Goal: Transaction & Acquisition: Obtain resource

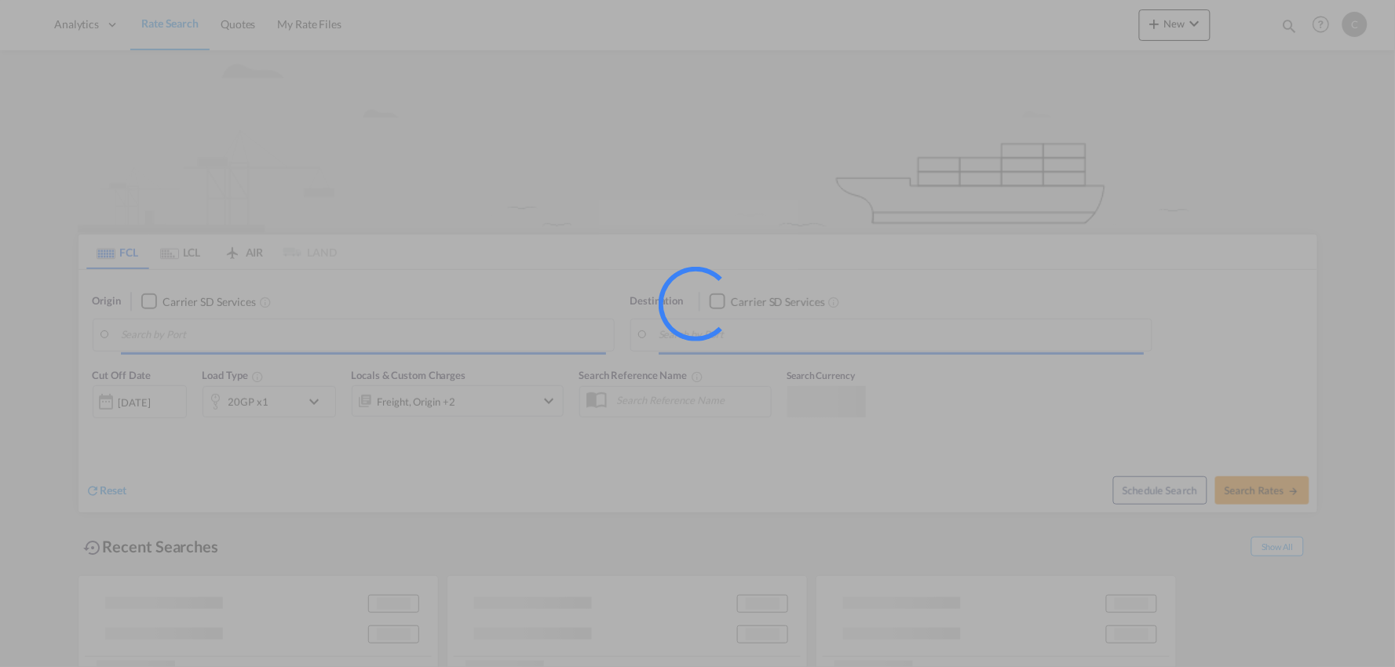
type input "Port of [GEOGRAPHIC_DATA], [GEOGRAPHIC_DATA], [GEOGRAPHIC_DATA]"
type input "Leixoes, Leixoes, PTLEI"
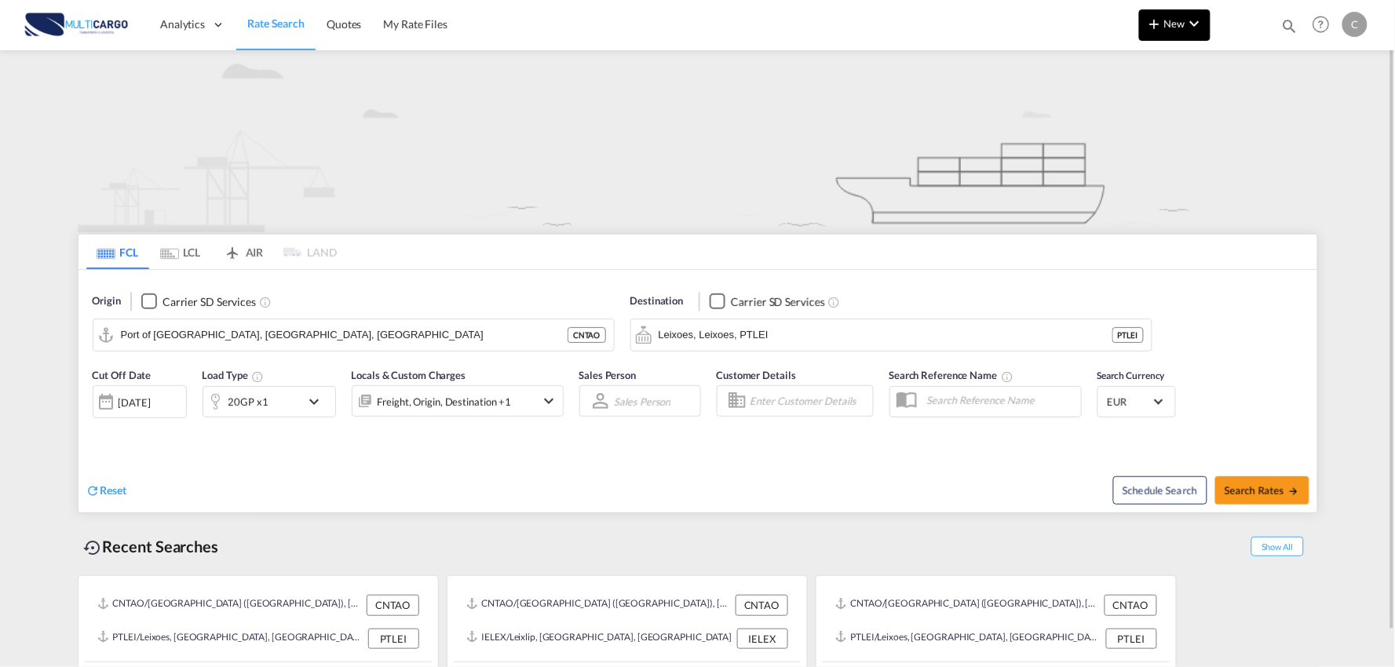
click at [1181, 32] on button "New" at bounding box center [1174, 24] width 71 height 31
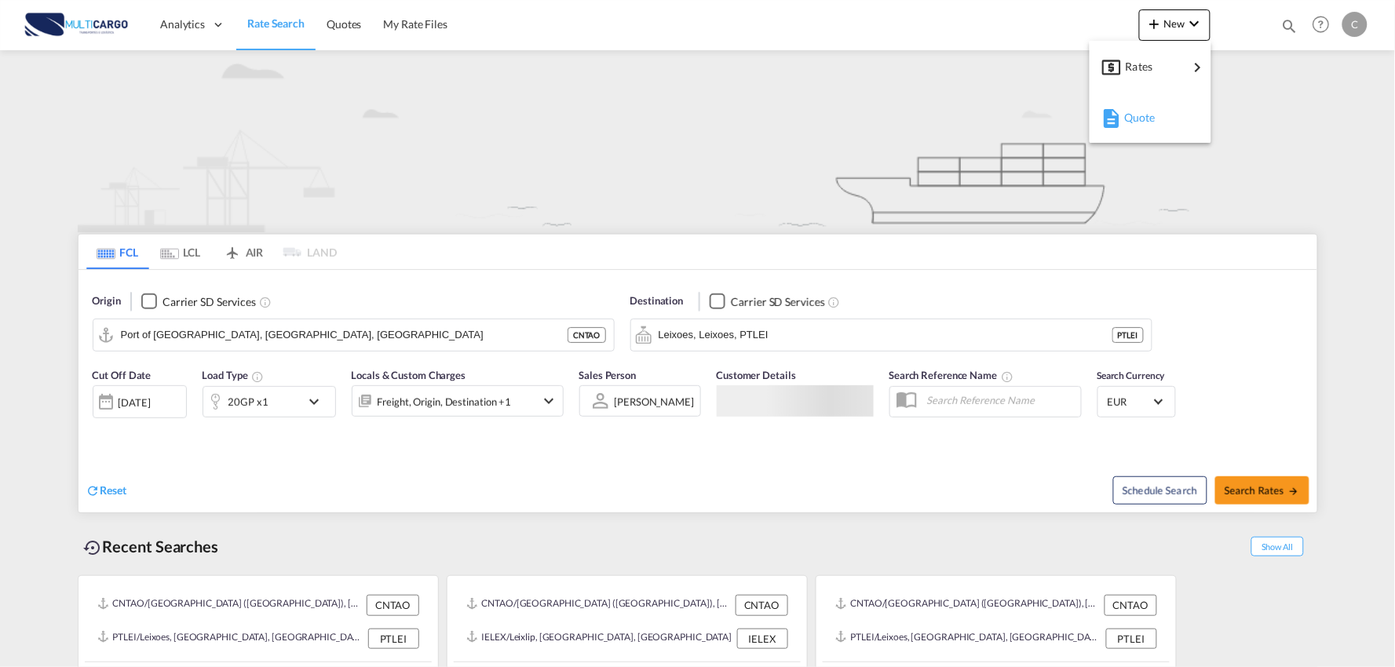
click at [1135, 130] on span "Quote" at bounding box center [1132, 117] width 17 height 31
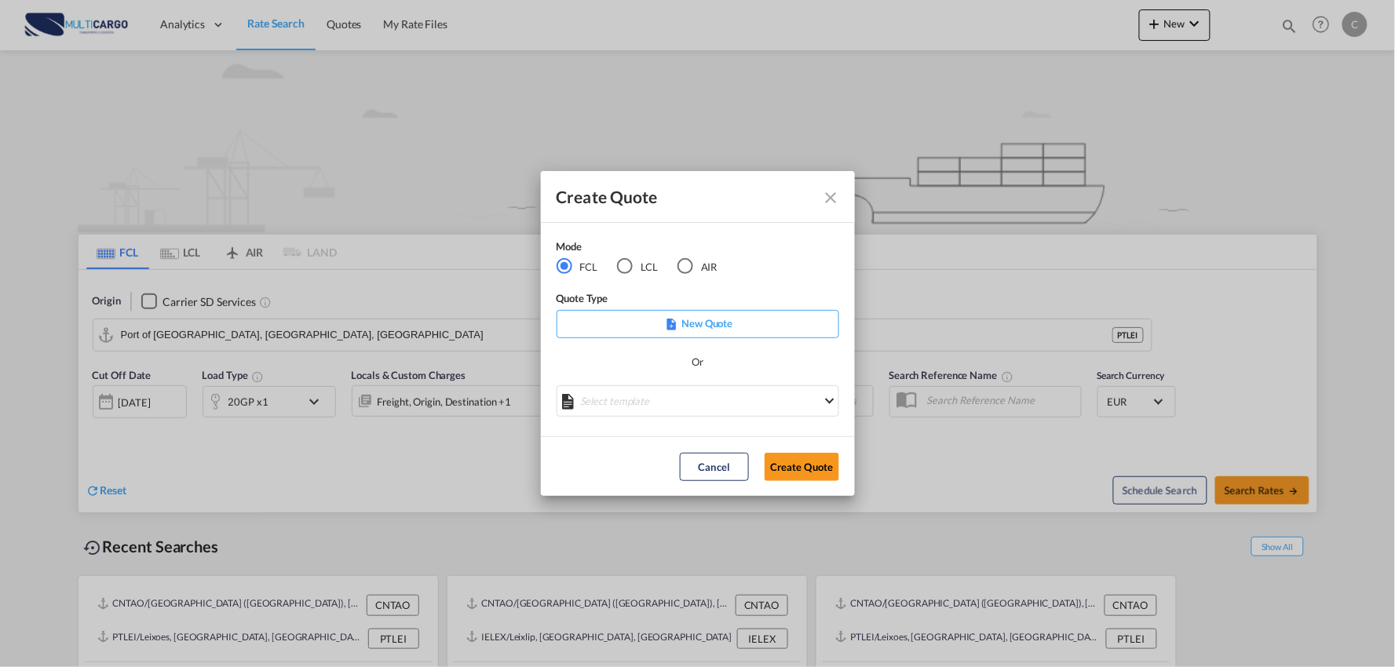
click at [689, 269] on div "AIR" at bounding box center [685, 266] width 16 height 16
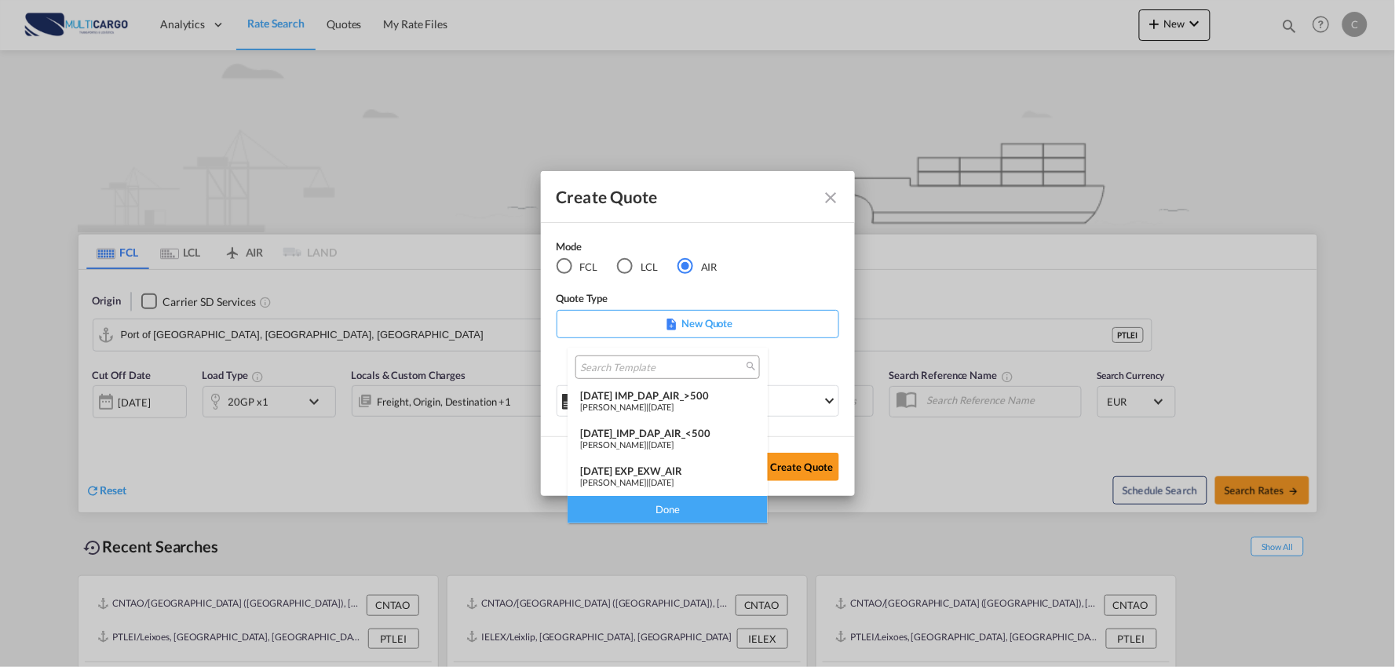
click at [683, 390] on div "[DATE] IMP_DAP_AIR_>500" at bounding box center [667, 395] width 175 height 13
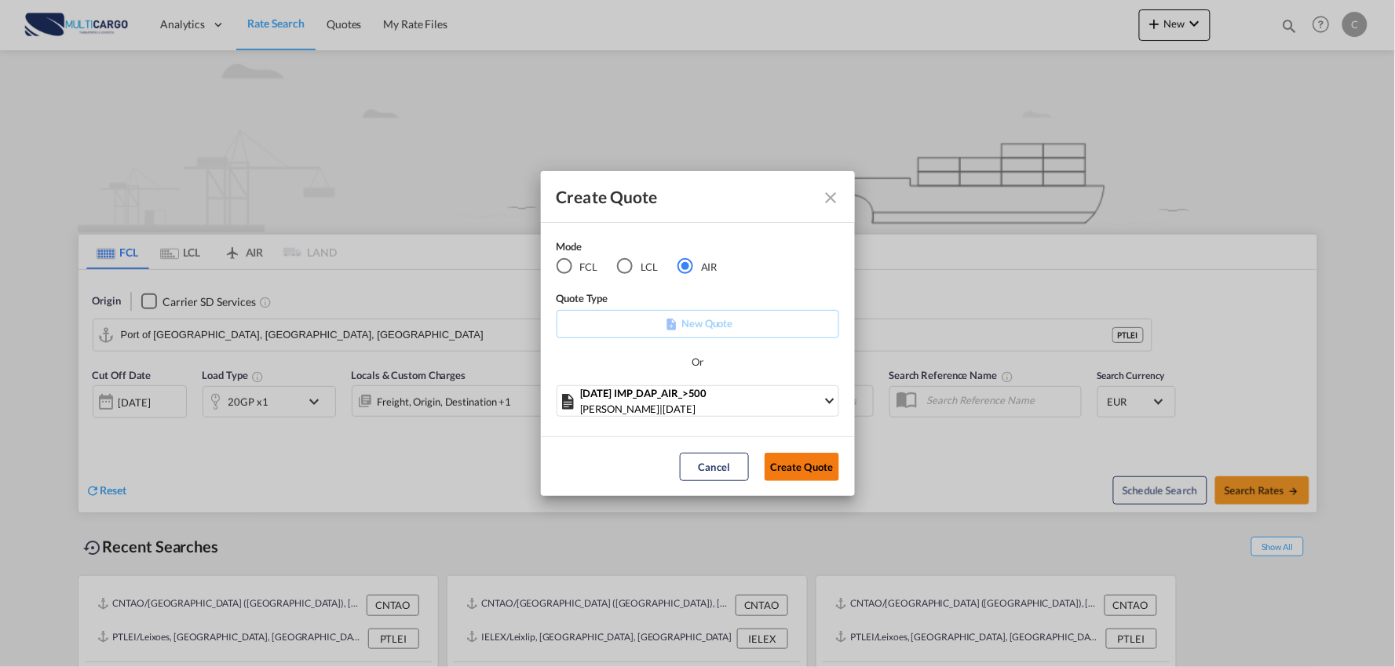
drag, startPoint x: 811, startPoint y: 476, endPoint x: 832, endPoint y: 472, distance: 21.6
click at [810, 476] on button "Create Quote" at bounding box center [802, 467] width 75 height 28
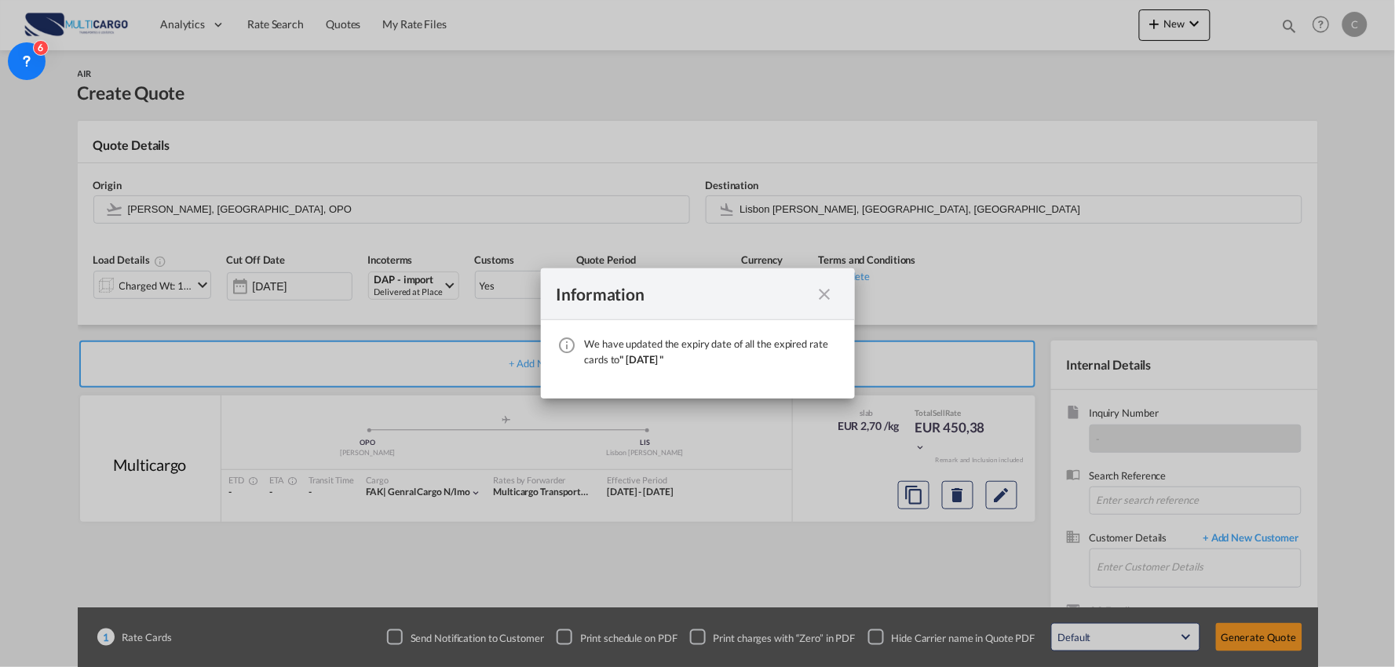
click at [830, 293] on md-icon "icon-close fg-AAA8AD cursor" at bounding box center [825, 294] width 19 height 19
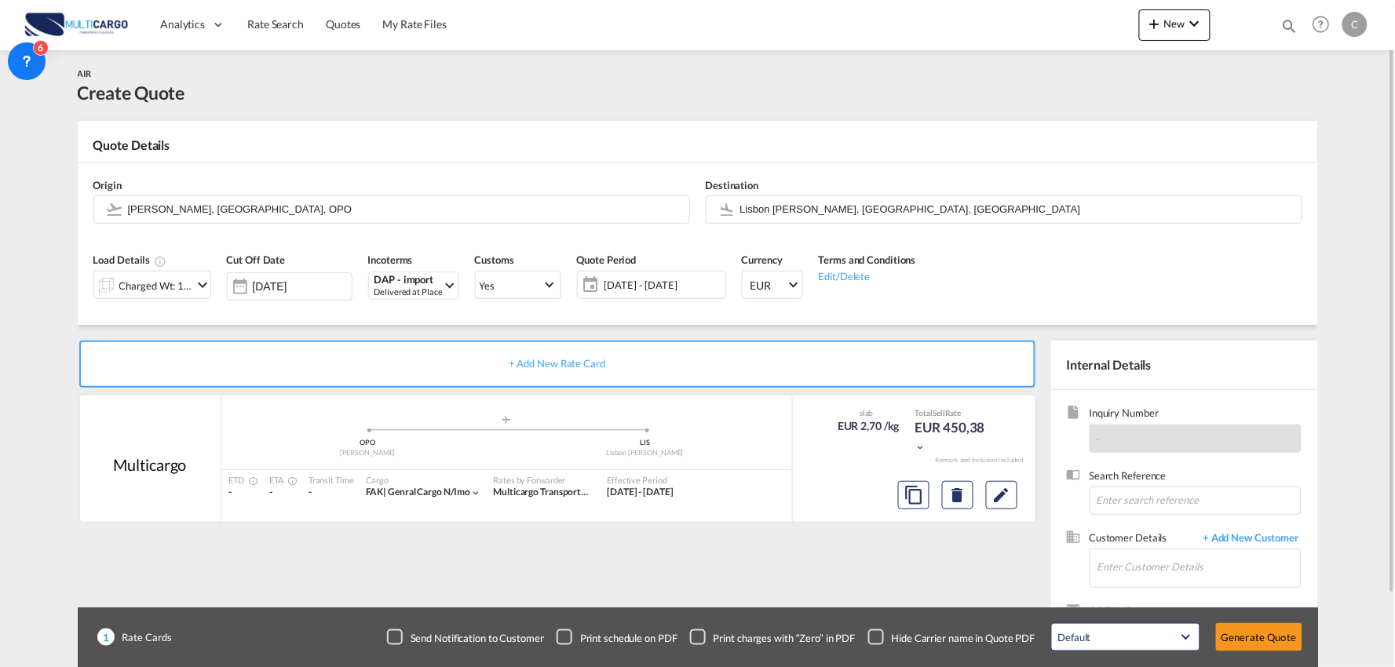
click at [876, 634] on div "Checkbox No Ink" at bounding box center [876, 638] width 16 height 16
click at [909, 570] on div "+ Add New Rate Card Multicargo added by you .a{fill:#aaa8ad;} .a{fill:#aaa8ad;}…" at bounding box center [561, 505] width 966 height 328
click at [1207, 569] on input "Enter Customer Details" at bounding box center [1198, 567] width 203 height 35
type input "MOMENTUM"
drag, startPoint x: 1171, startPoint y: 568, endPoint x: 1054, endPoint y: 568, distance: 116.2
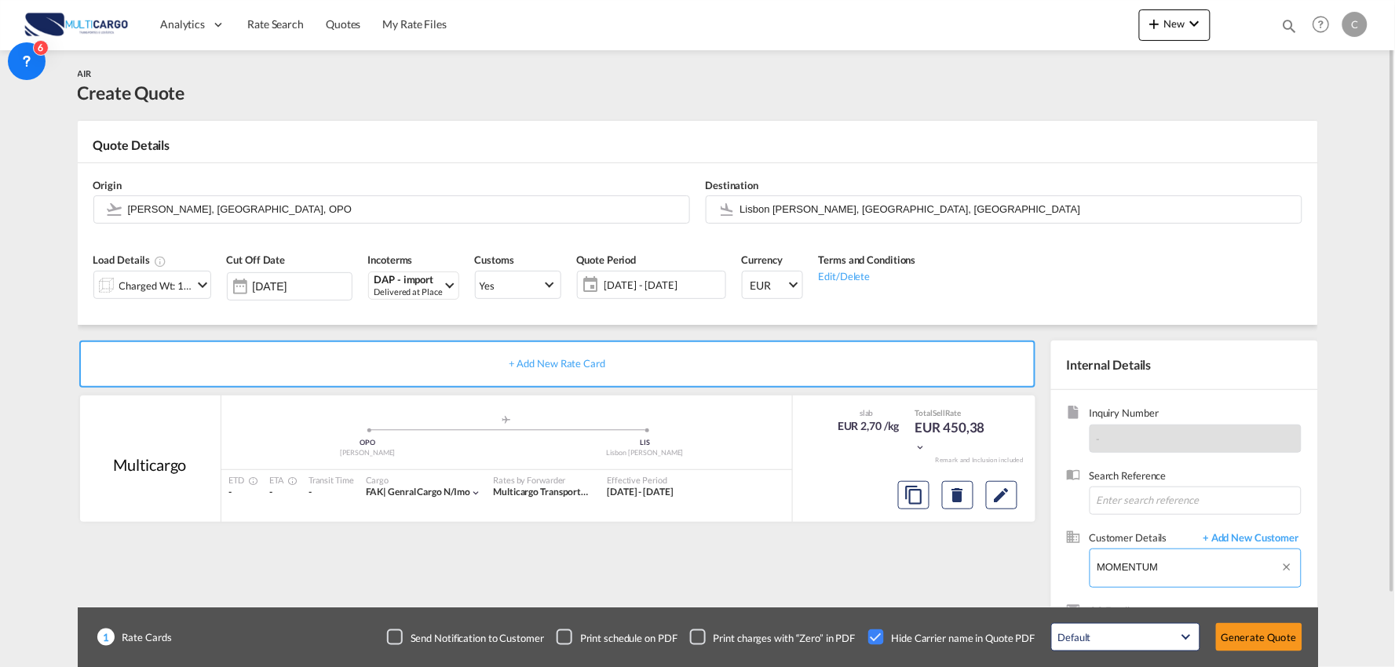
click at [1155, 570] on input "MOMENTUM" at bounding box center [1198, 567] width 203 height 35
click at [1242, 532] on span "+ Add New Customer" at bounding box center [1249, 540] width 106 height 18
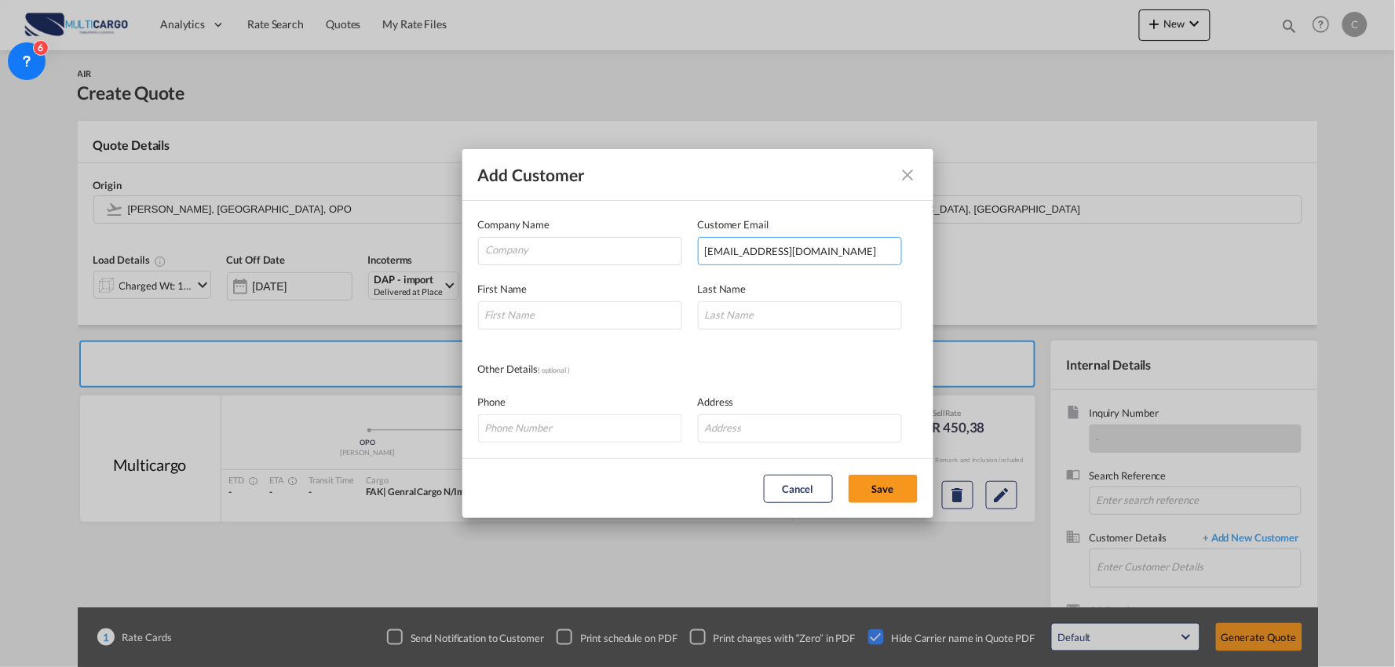
click at [783, 247] on input "Junaid.khalid@momentum.com.pk" at bounding box center [800, 251] width 204 height 28
type input "Junaid.khalid@momentum.com.pk"
click at [583, 315] on input "Add Customer Company ..." at bounding box center [580, 315] width 204 height 28
type input "Junaid"
type input "Khalid"
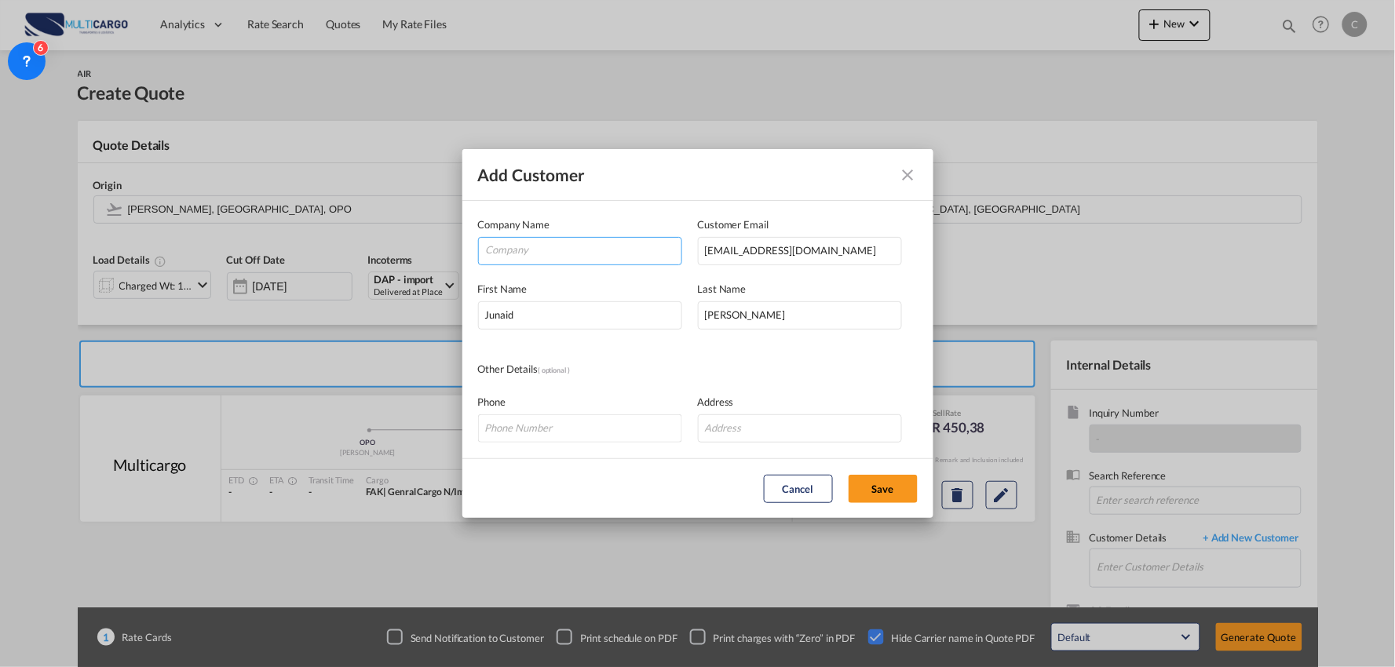
drag, startPoint x: 543, startPoint y: 250, endPoint x: 537, endPoint y: 221, distance: 29.0
click at [543, 250] on input "Company" at bounding box center [583, 250] width 195 height 24
type input "MOMENTUM LOGISTICS"
click at [649, 373] on div "Other Details ( optional )" at bounding box center [588, 369] width 220 height 17
click at [864, 484] on button "Save" at bounding box center [883, 489] width 69 height 28
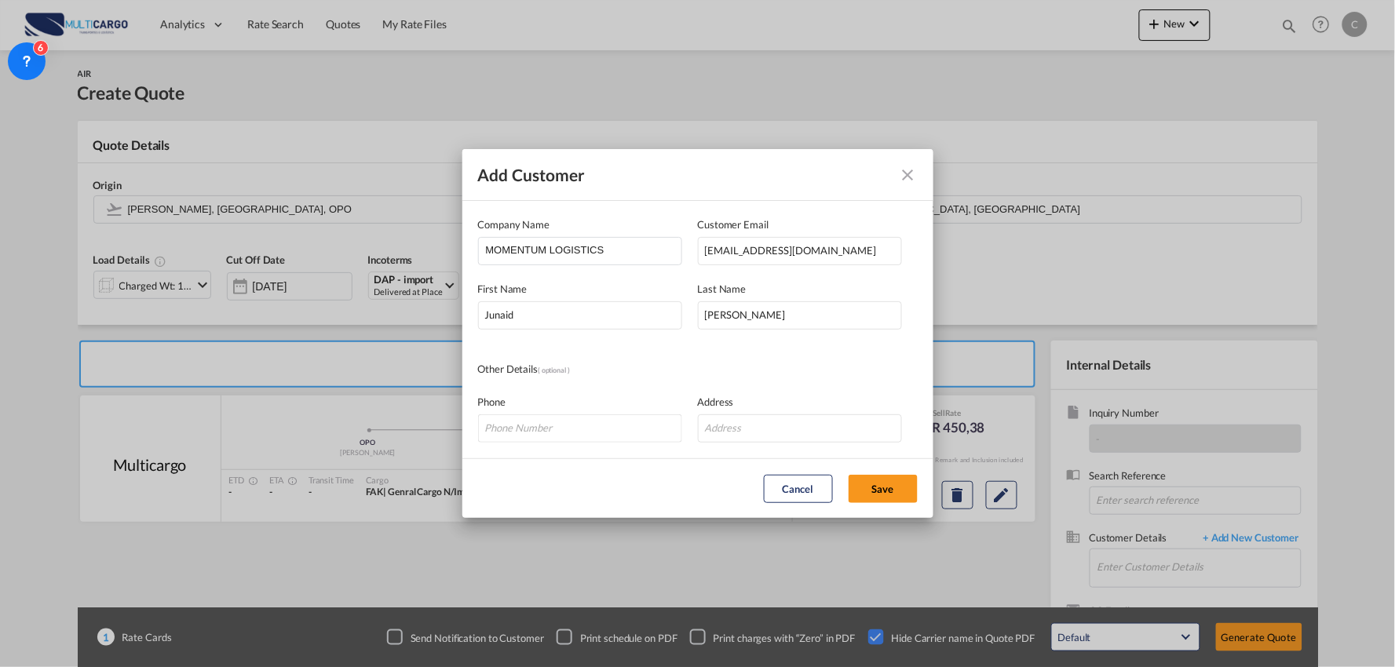
type input "MOMENTUM LOGISTICS, Junaid Khalid, Junaid.khalid@momentum.com.pk"
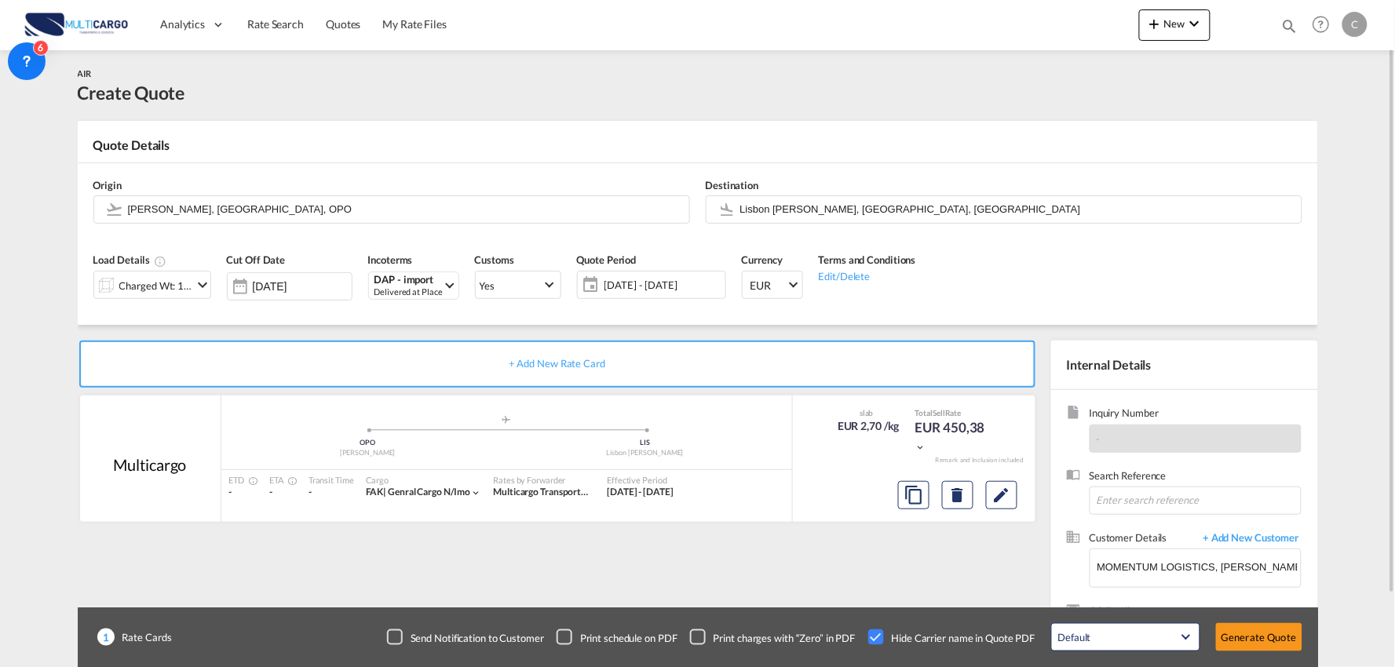
click at [217, 324] on div "Load Details Charged Wt: 166,67 KG Cut Off Date 21 Aug 2025 Incoterms DAP - imp…" at bounding box center [698, 281] width 1225 height 87
click at [166, 292] on div "Charged Wt: 166,67 KG" at bounding box center [156, 286] width 74 height 22
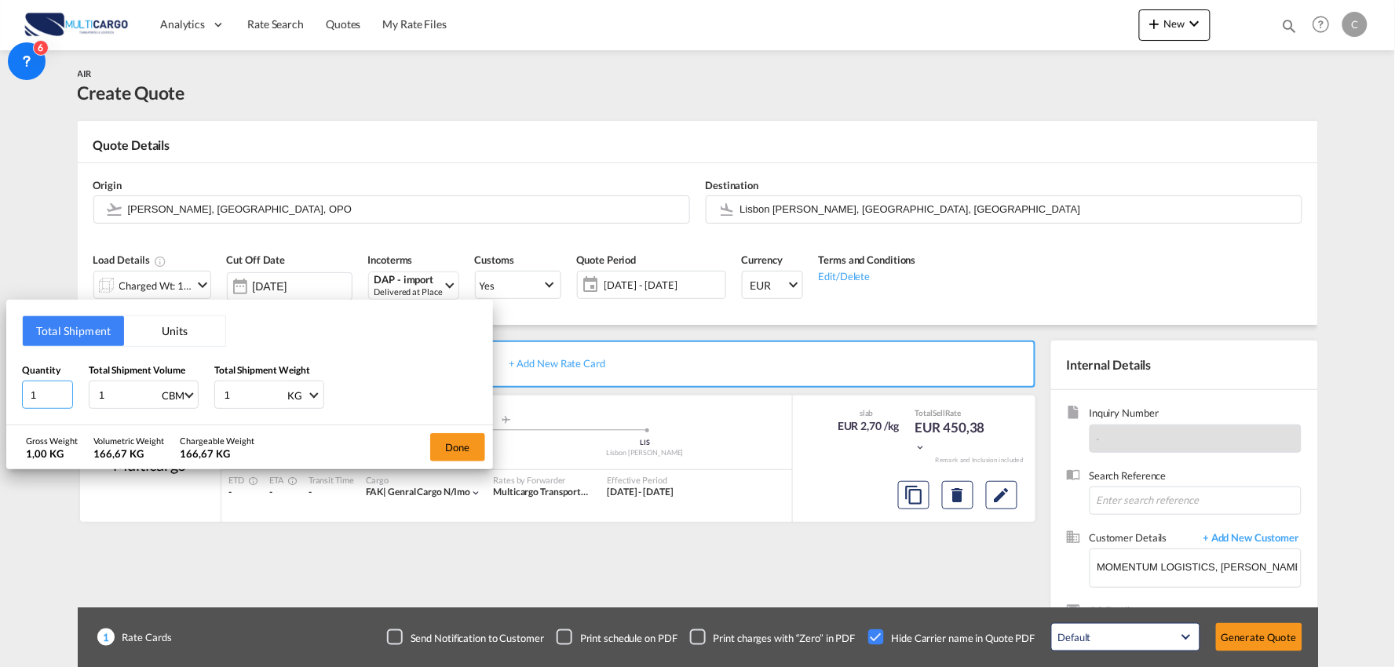
drag, startPoint x: 28, startPoint y: 398, endPoint x: 5, endPoint y: 397, distance: 23.6
click at [17, 398] on div "Total Shipment Units Quantity 1 Total Shipment Volume 1 CBM CBM CFT KG LB Total…" at bounding box center [249, 363] width 487 height 126
type input "21"
click at [114, 390] on input "1" at bounding box center [128, 395] width 63 height 27
type input "1.512"
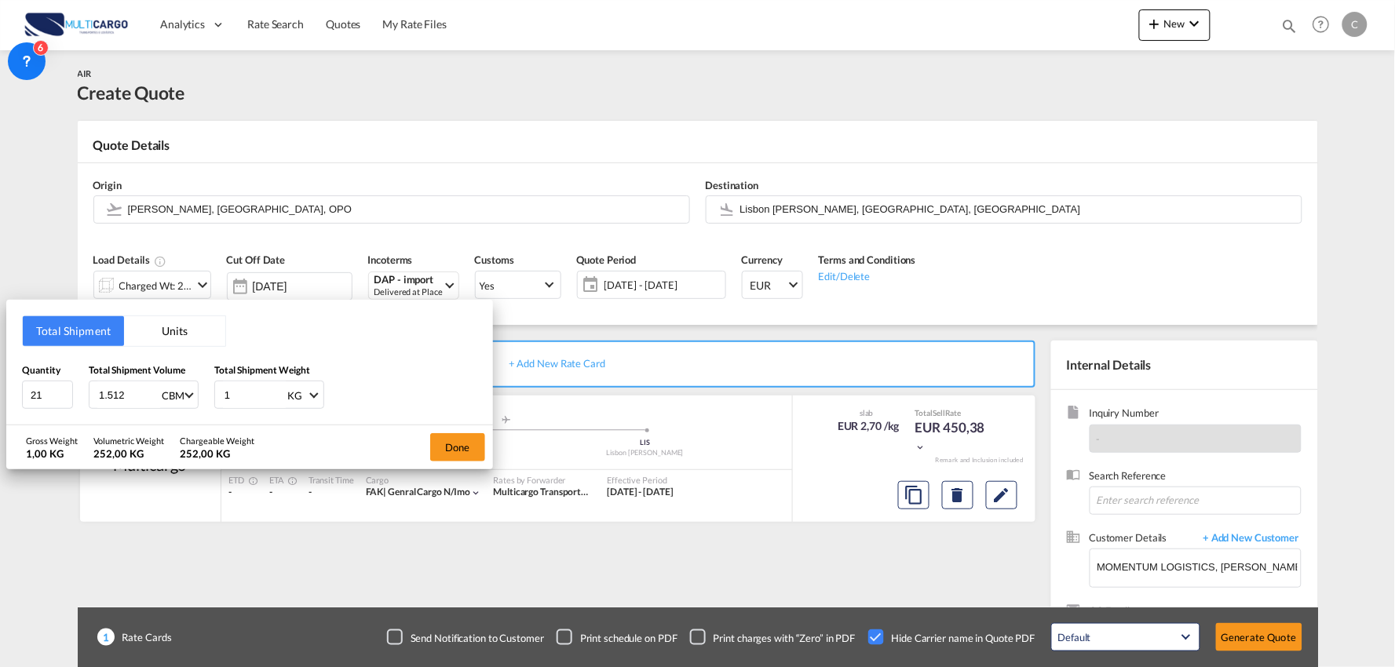
click at [228, 397] on input "1" at bounding box center [254, 395] width 63 height 27
drag, startPoint x: 228, startPoint y: 397, endPoint x: 181, endPoint y: 405, distance: 48.5
click at [182, 404] on div "Quantity 21 Total Shipment Volume 1.512 CBM CBM CFT KG LB Total Shipment Weight…" at bounding box center [249, 386] width 455 height 47
type input "270"
click at [469, 448] on button "Done" at bounding box center [457, 447] width 55 height 28
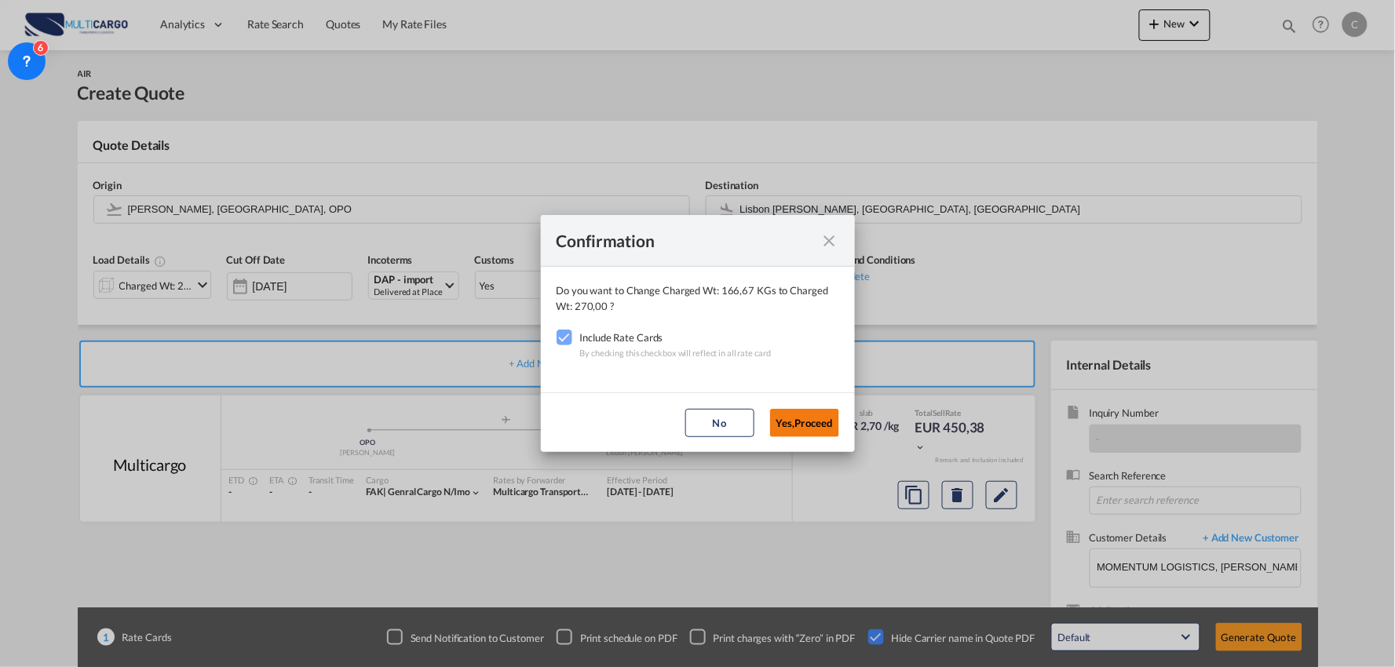
drag, startPoint x: 810, startPoint y: 425, endPoint x: 830, endPoint y: 308, distance: 118.6
click at [810, 418] on button "Yes,Proceed" at bounding box center [804, 423] width 69 height 28
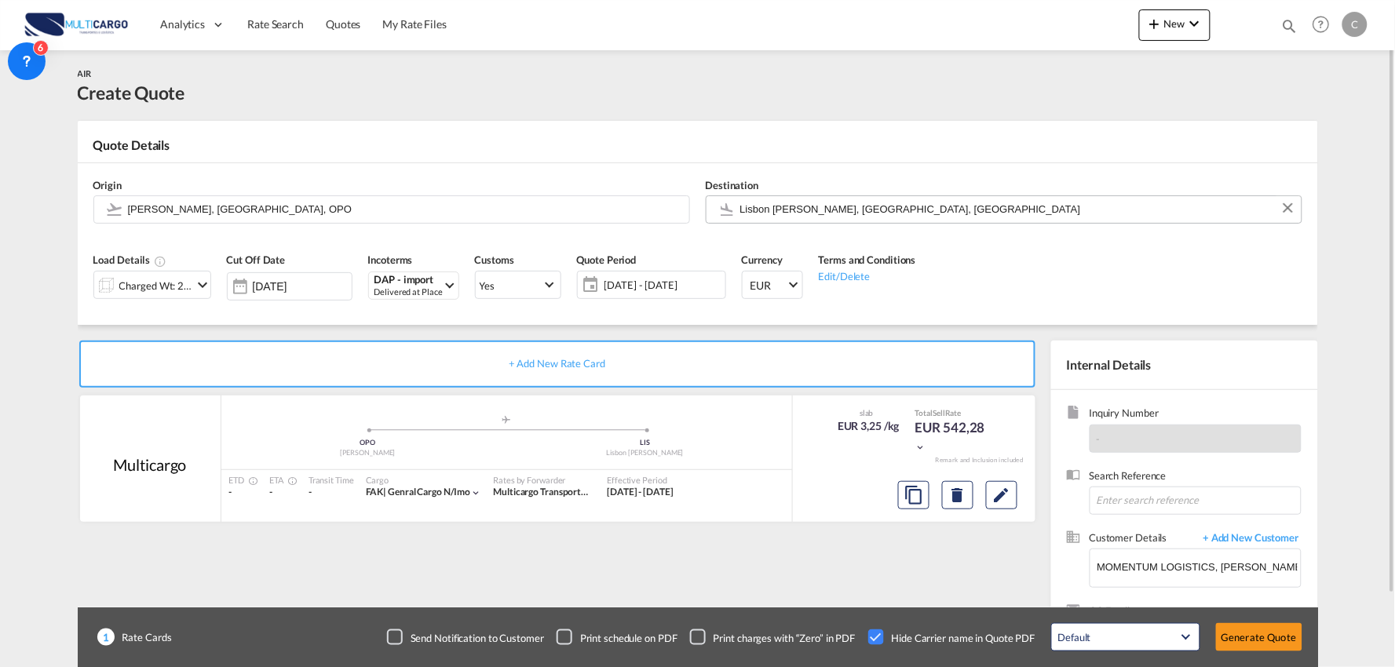
click at [803, 206] on input "Lisbon Portela, Lisbon, LIS" at bounding box center [1016, 208] width 553 height 27
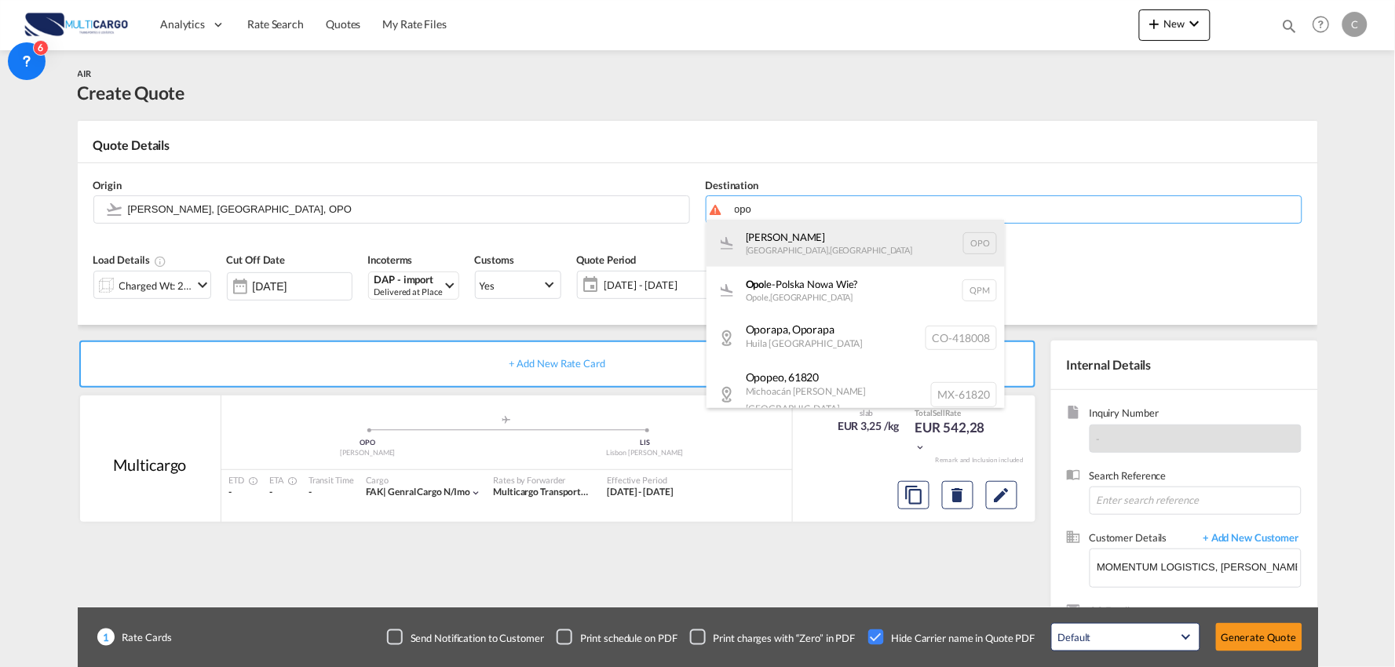
click at [786, 243] on div "Francisco de Sá Carneiro Porto , Portugal OPO" at bounding box center [856, 243] width 298 height 47
type input "Francisco de Sá Carneiro, Porto, OPO"
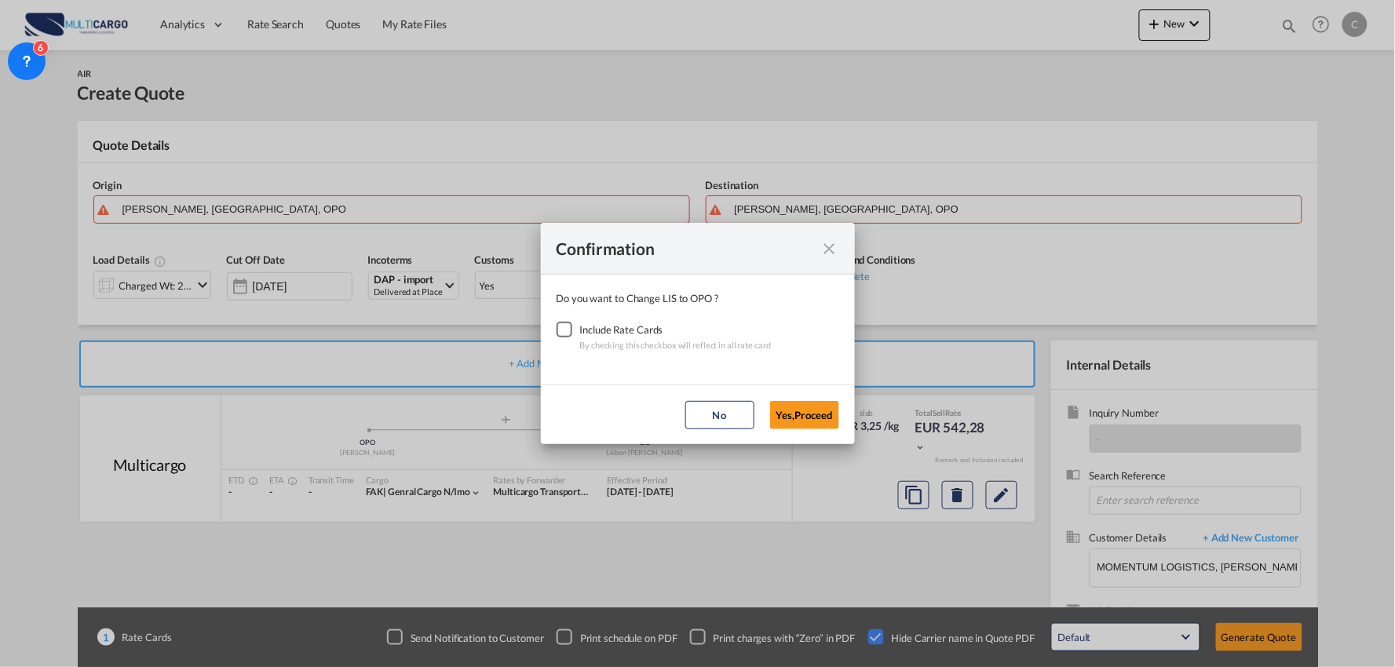
click at [562, 328] on div "Checkbox No Ink" at bounding box center [565, 330] width 16 height 16
click at [813, 429] on md-dialog-actions "No Yes,Proceed" at bounding box center [698, 415] width 314 height 60
click at [783, 414] on button "Yes,Proceed" at bounding box center [804, 415] width 69 height 28
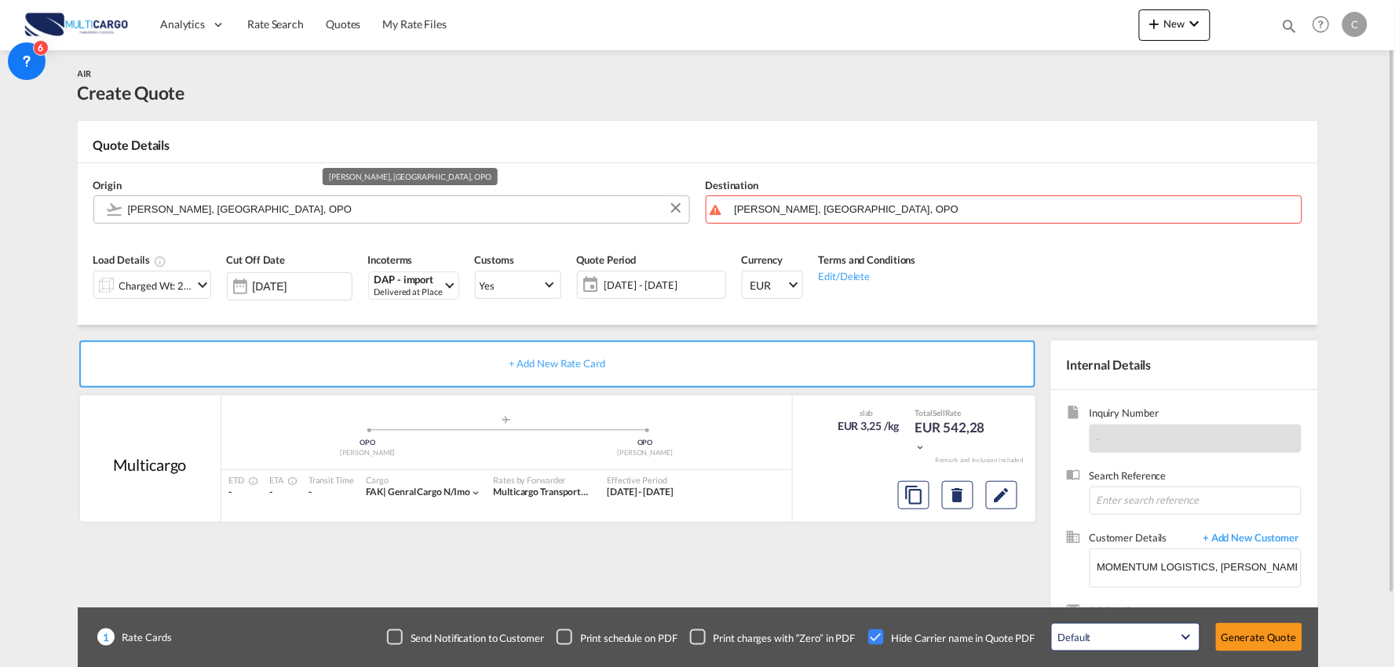
click at [214, 199] on input "Francisco de Sá Carneiro, Porto, OPO" at bounding box center [404, 208] width 553 height 27
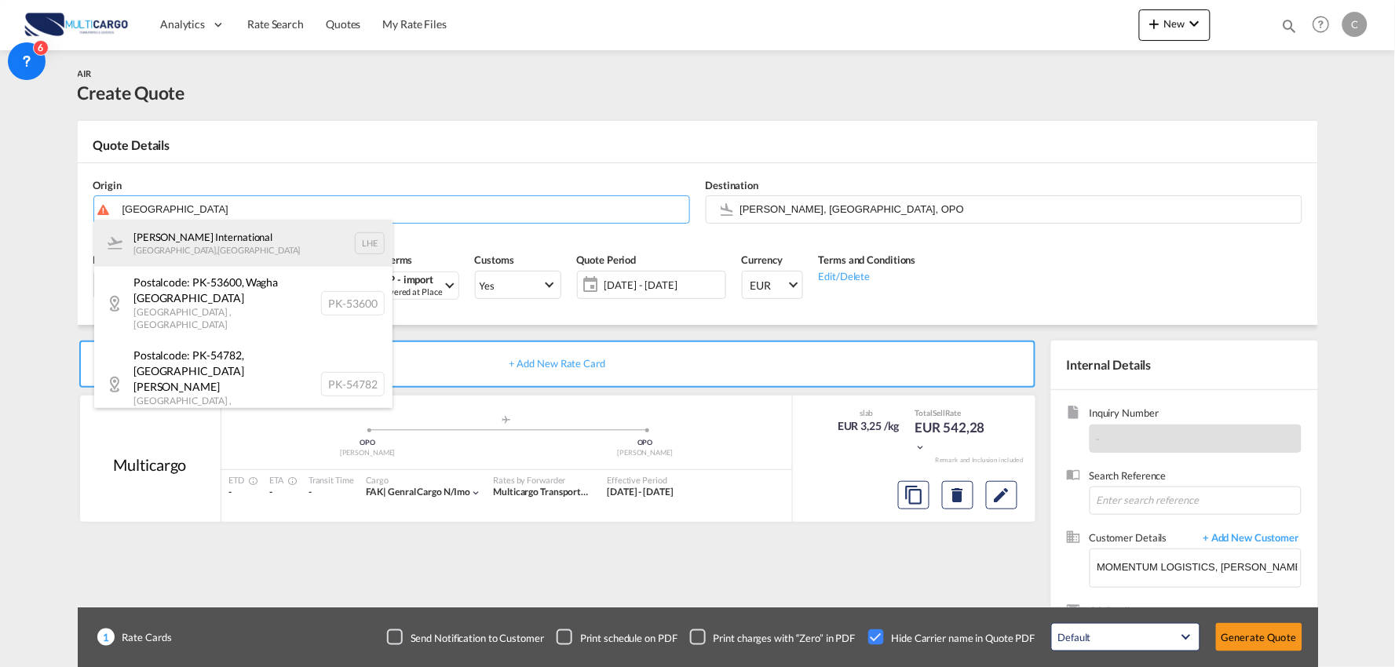
click at [218, 244] on div "Alama Iqbal International Lahore , Pakistan LHE" at bounding box center [243, 243] width 298 height 47
type input "Alama Iqbal International, Lahore, LHE"
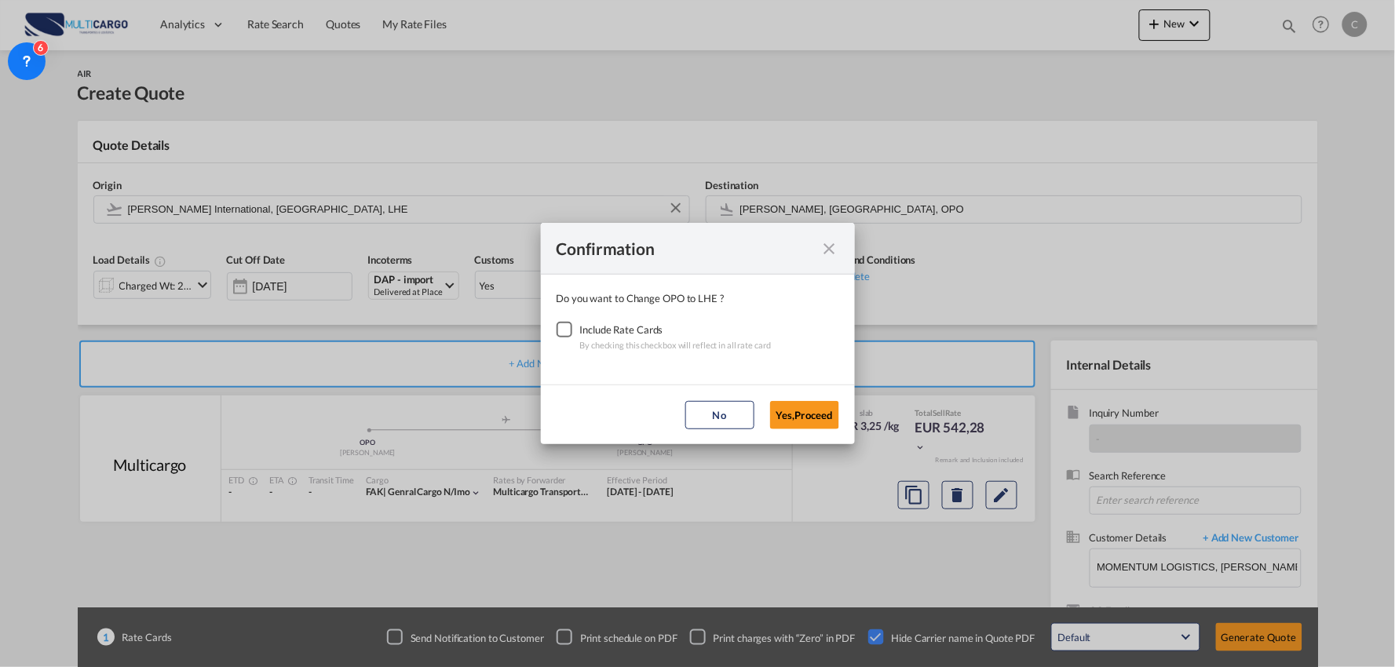
drag, startPoint x: 568, startPoint y: 327, endPoint x: 751, endPoint y: 399, distance: 196.4
click at [568, 328] on div "Checkbox No Ink" at bounding box center [565, 330] width 16 height 16
click at [786, 411] on button "Yes,Proceed" at bounding box center [804, 415] width 69 height 28
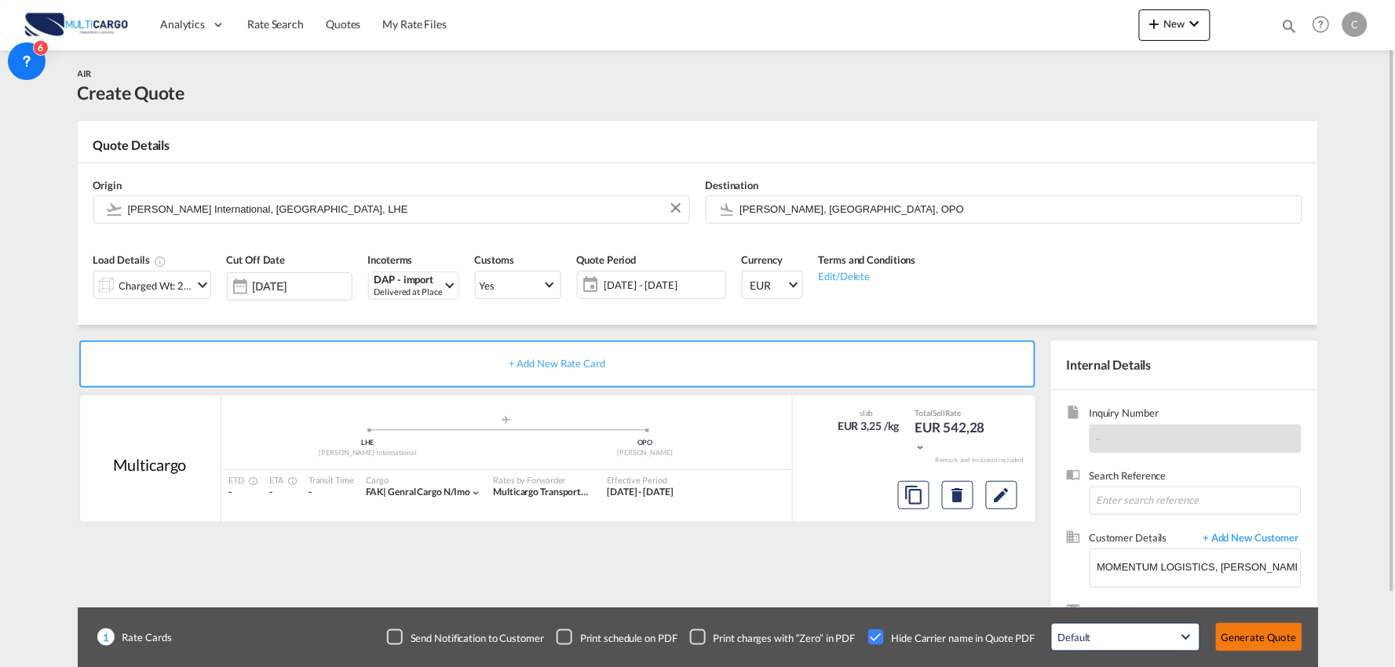
click at [1273, 636] on button "Generate Quote" at bounding box center [1259, 637] width 86 height 28
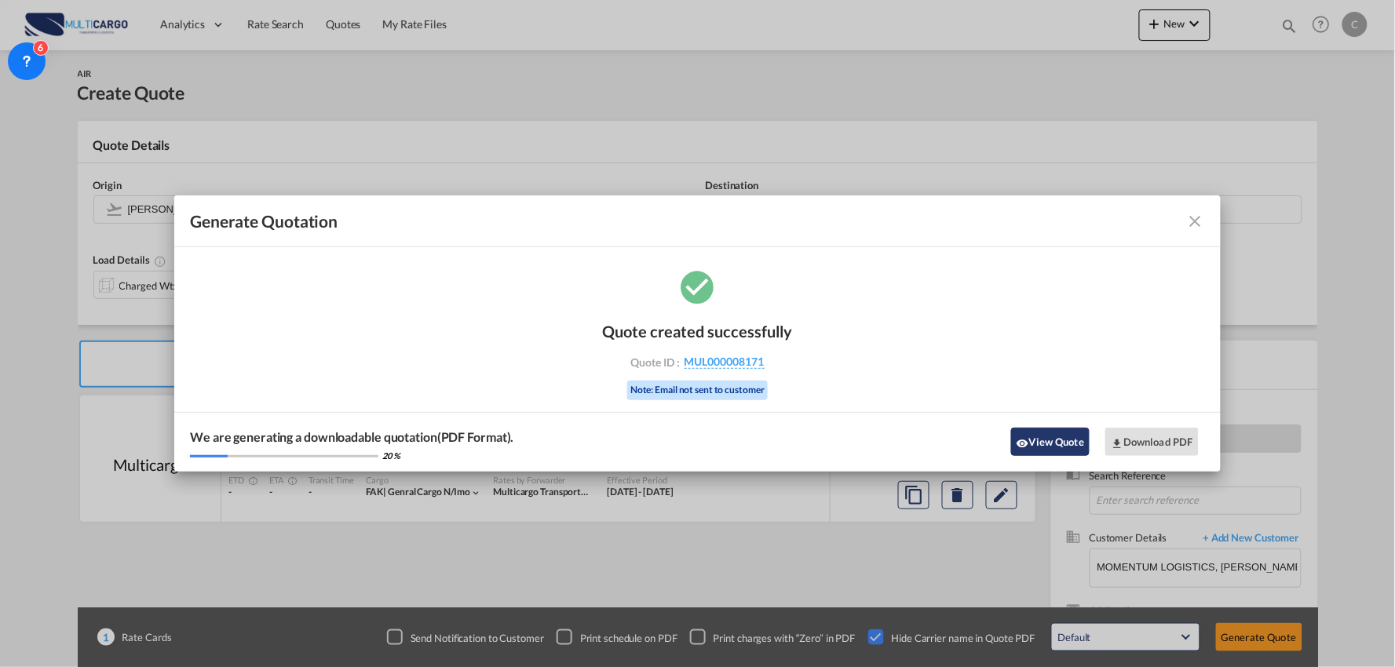
click at [1050, 444] on button "View Quote" at bounding box center [1050, 442] width 79 height 28
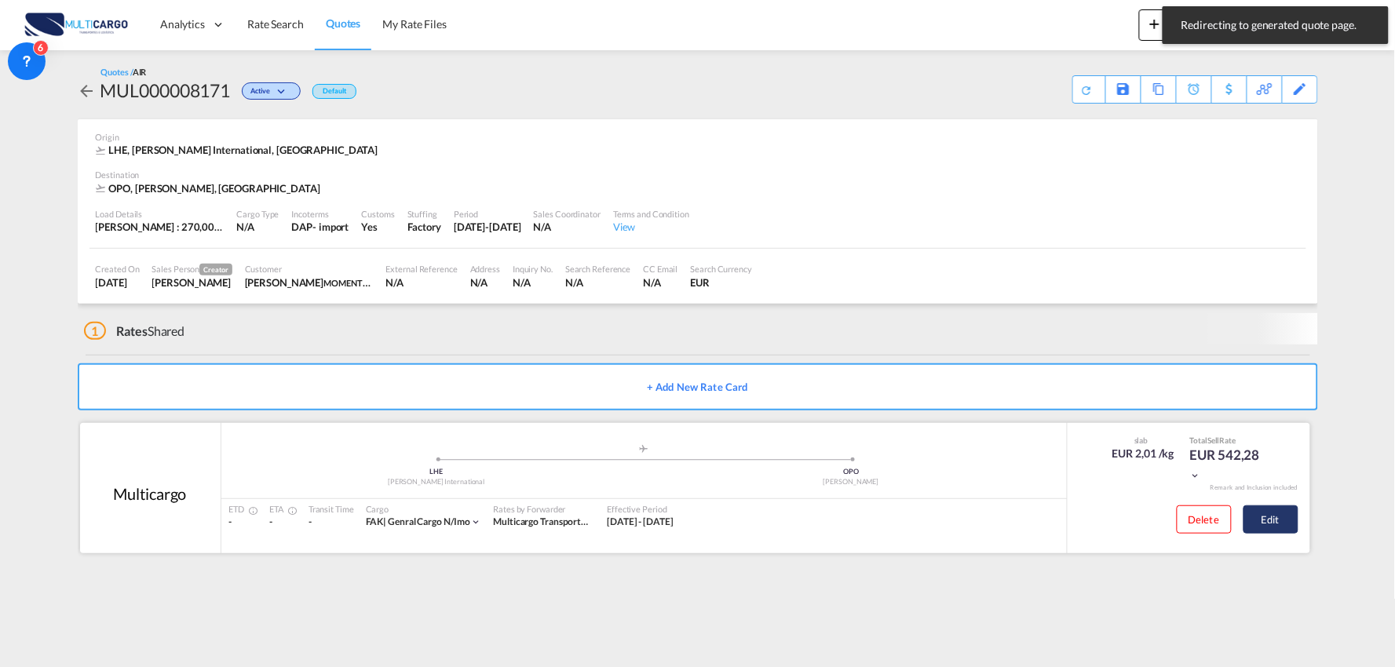
click at [1269, 516] on button "Edit" at bounding box center [1271, 520] width 55 height 28
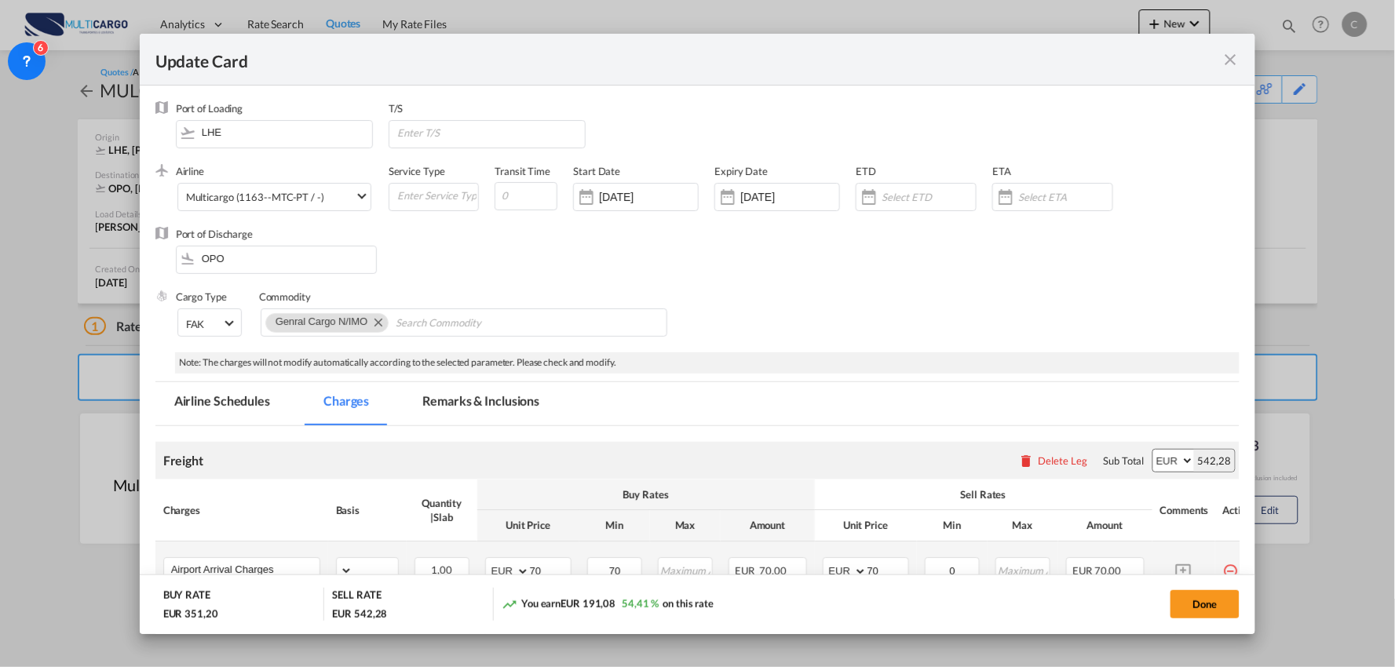
select select "per_bl"
select select "per_kg"
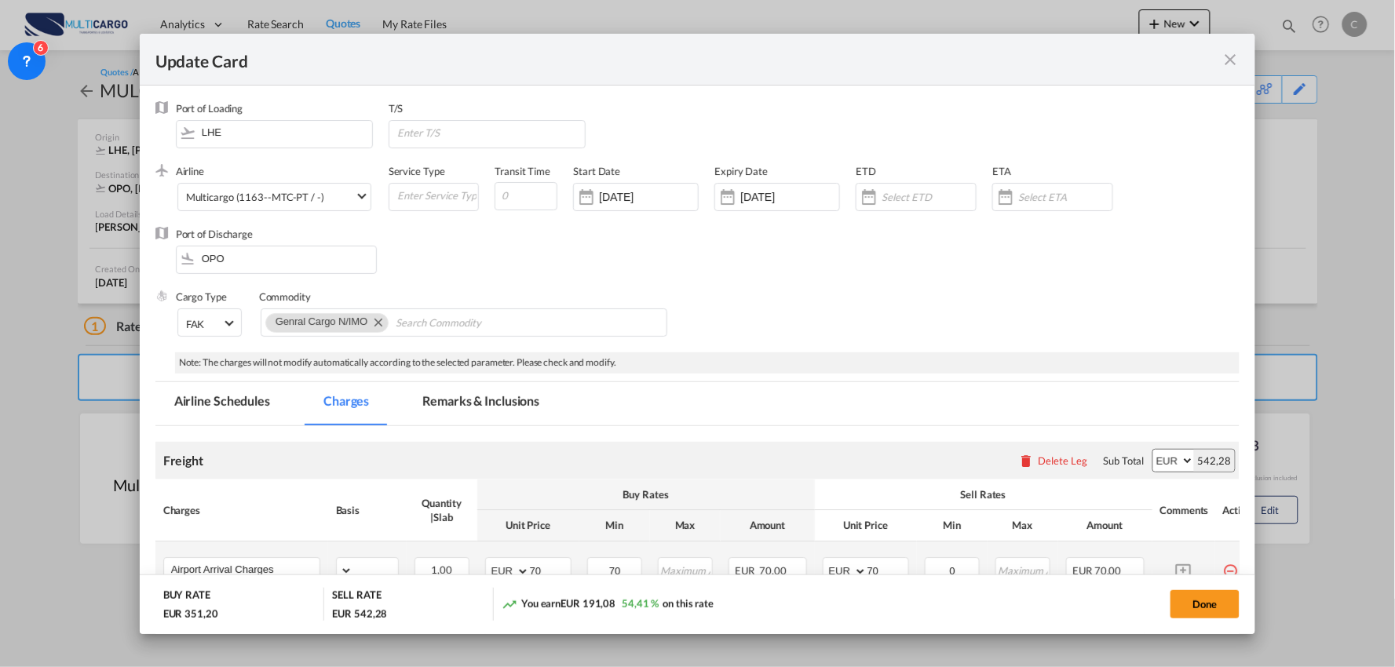
select select "per_shipment"
select select "per_bl"
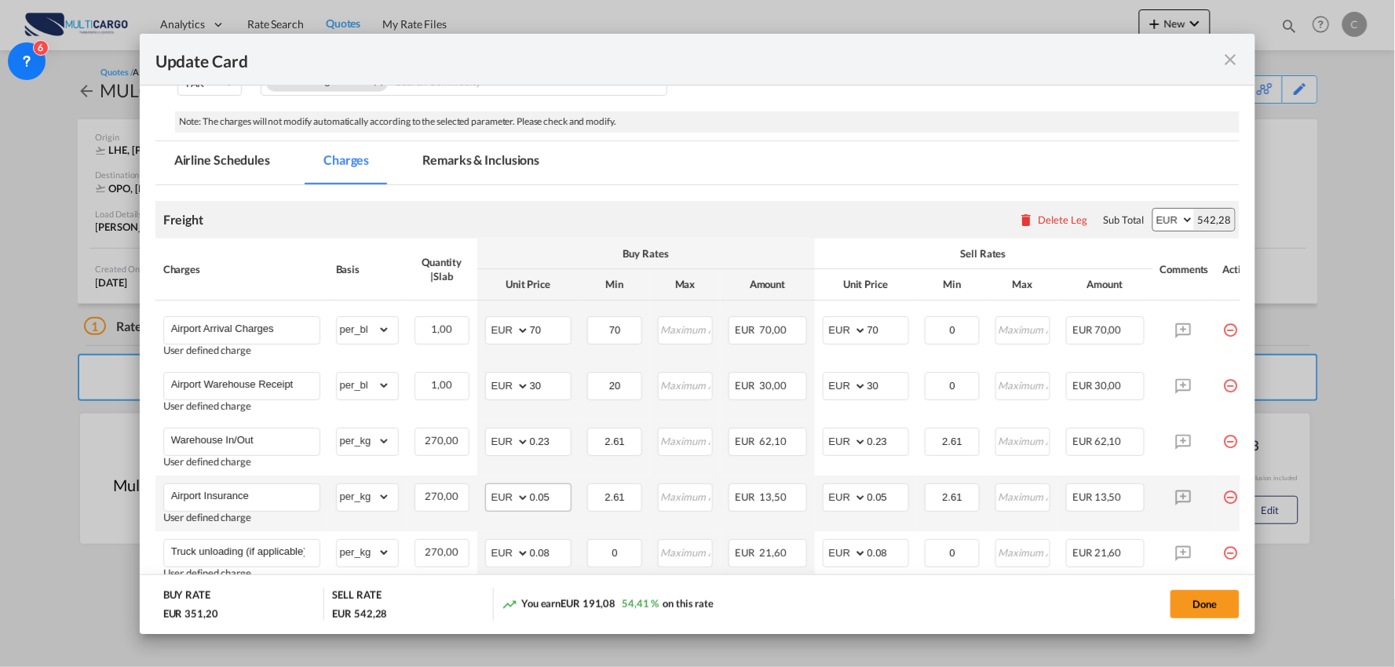
scroll to position [261, 0]
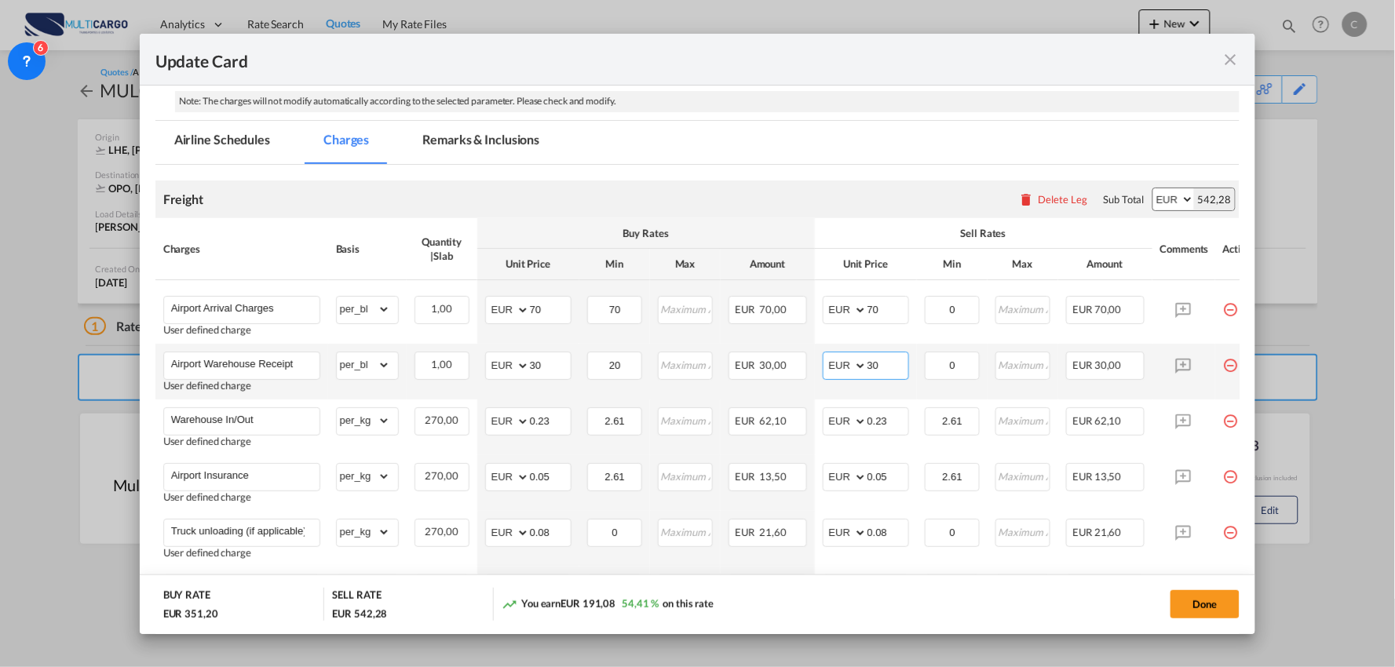
drag, startPoint x: 864, startPoint y: 369, endPoint x: 819, endPoint y: 372, distance: 44.9
click at [823, 372] on md-input-container "AED AFN ALL AMD ANG AOA ARS AUD AWG AZN BAM BBD BDT BGN BHD BIF BMD BND BOB BRL…" at bounding box center [866, 366] width 86 height 28
type input "0"
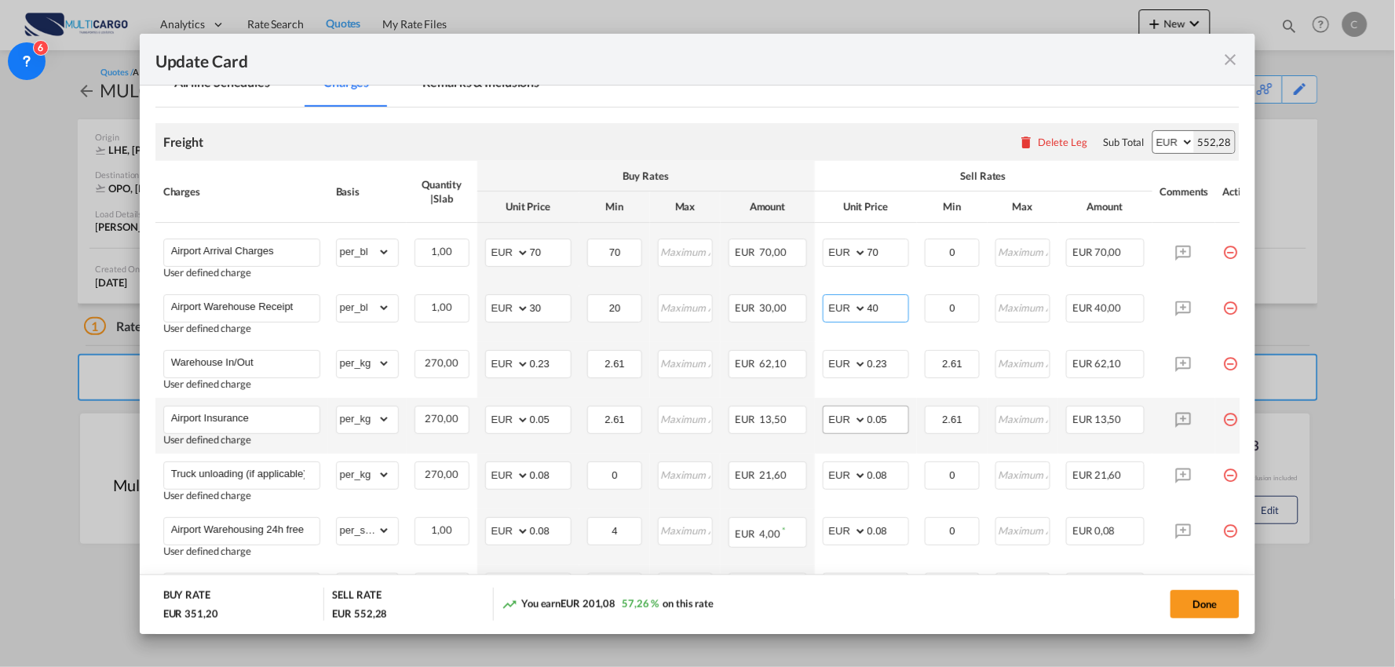
scroll to position [349, 0]
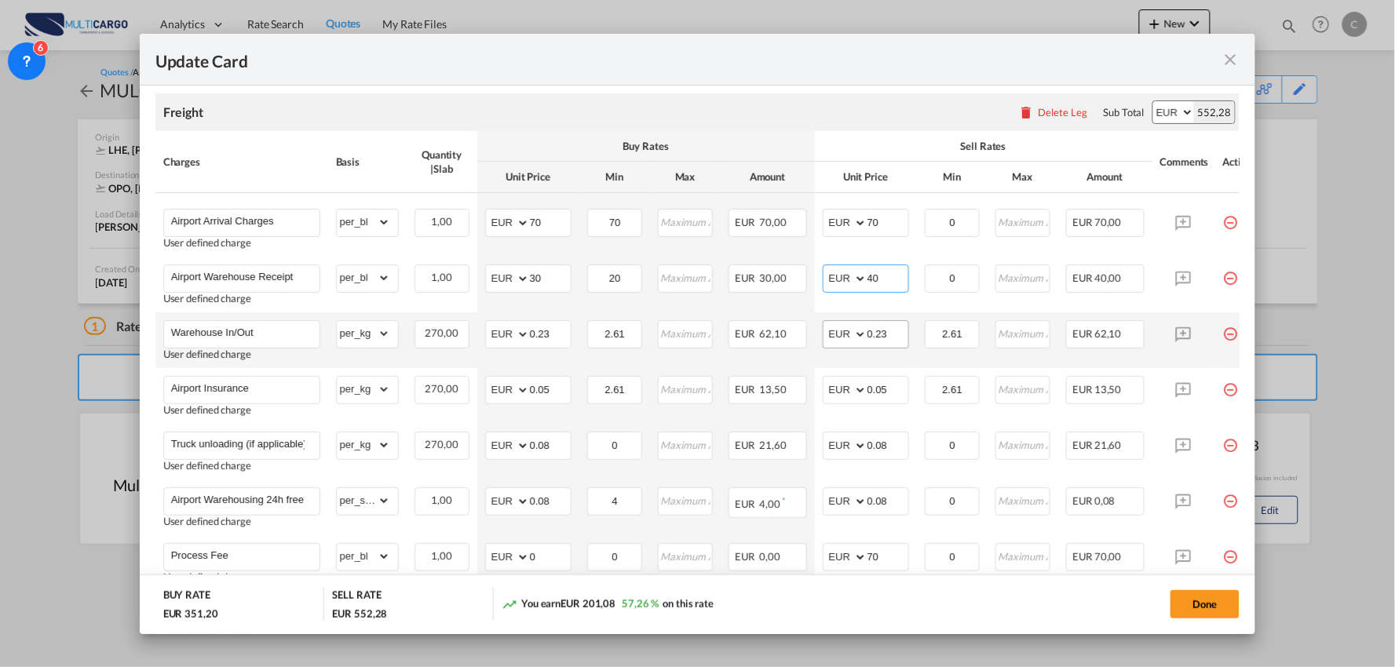
type input "40"
click at [895, 328] on input "0.23" at bounding box center [887, 333] width 41 height 24
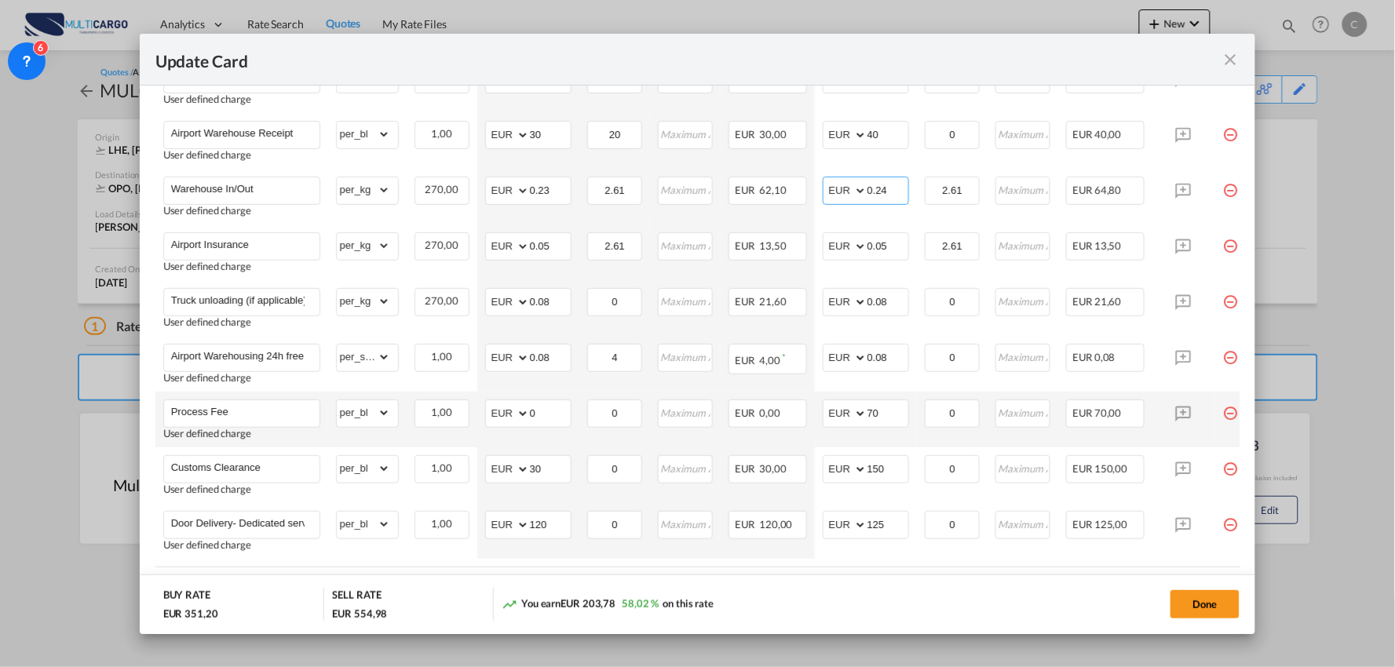
scroll to position [589, 0]
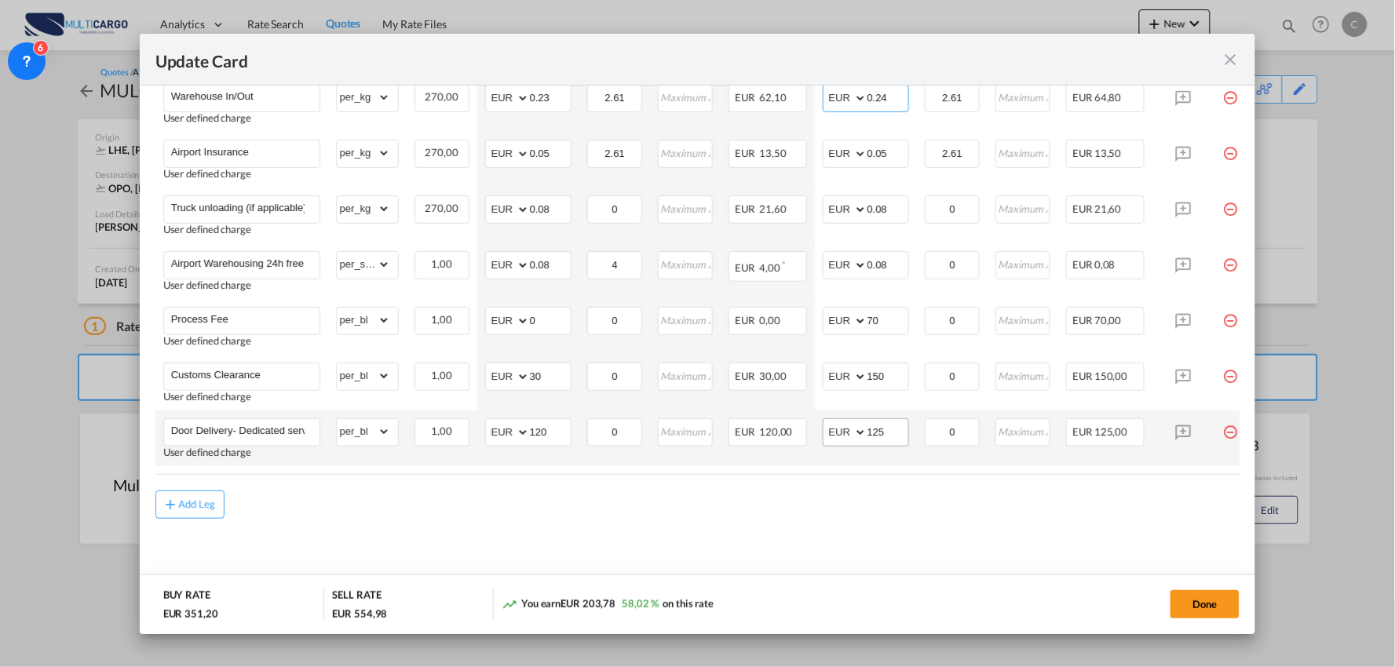
type input "0.24"
drag, startPoint x: 888, startPoint y: 427, endPoint x: 846, endPoint y: 427, distance: 41.6
click at [846, 427] on md-input-container "AED AFN ALL AMD ANG AOA ARS AUD AWG AZN BAM BBD BDT BGN BHD BIF BMD BND BOB BRL…" at bounding box center [866, 432] width 86 height 28
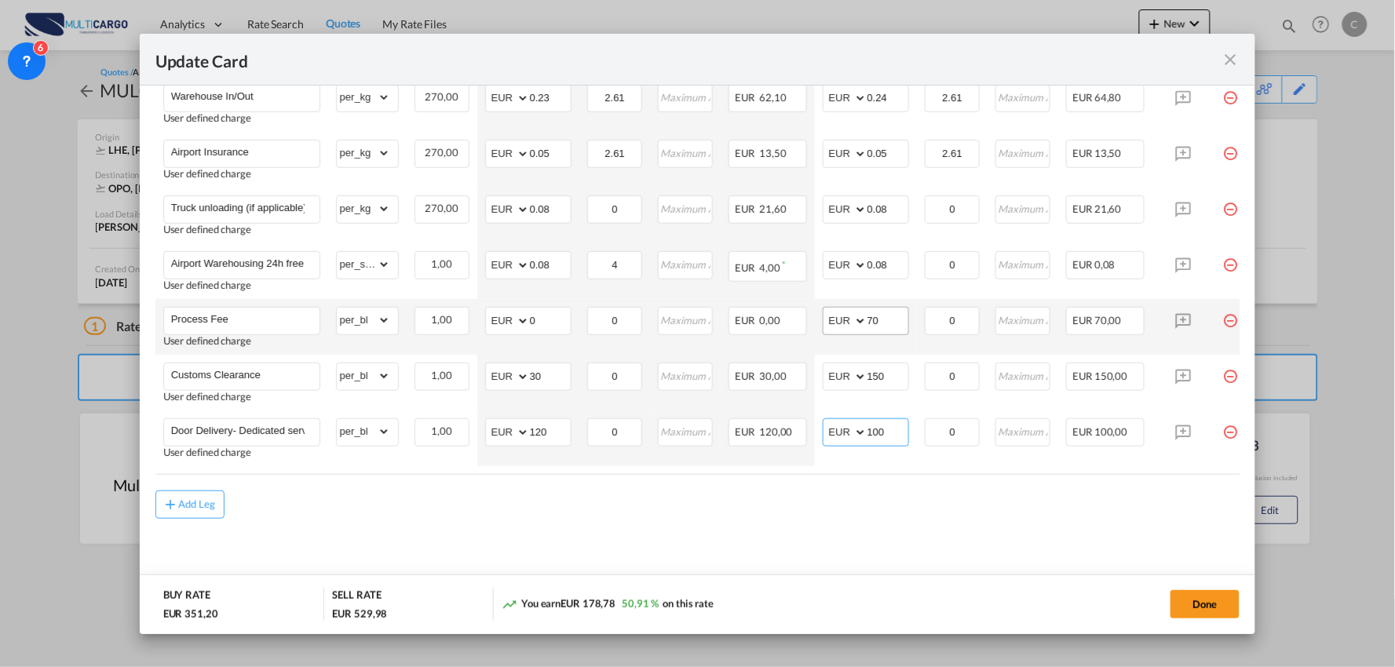
type input "100"
drag, startPoint x: 876, startPoint y: 310, endPoint x: 825, endPoint y: 314, distance: 51.2
click at [831, 310] on md-input-container "AED AFN ALL AMD ANG AOA ARS AUD AWG AZN BAM BBD BDT BGN BHD BIF BMD BND BOB BRL…" at bounding box center [866, 321] width 86 height 28
type input "90"
drag, startPoint x: 1202, startPoint y: 602, endPoint x: 1223, endPoint y: 599, distance: 21.4
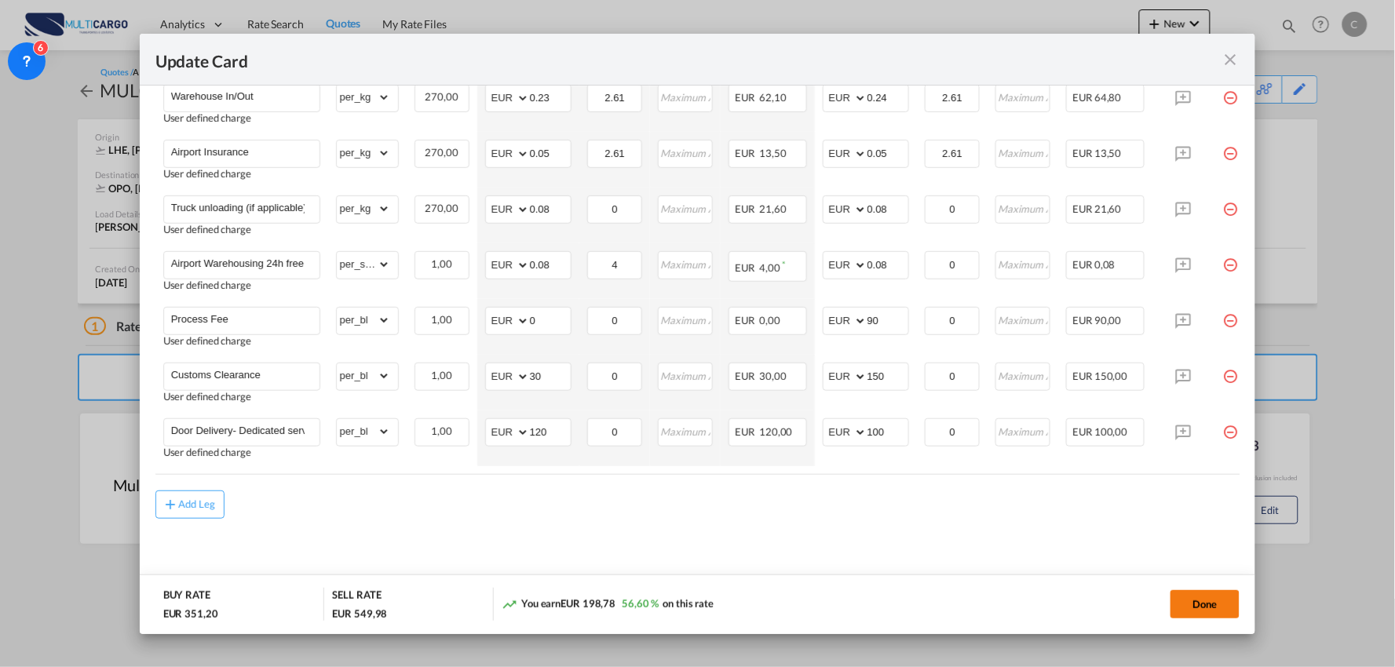
click at [1202, 602] on button "Done" at bounding box center [1205, 604] width 69 height 28
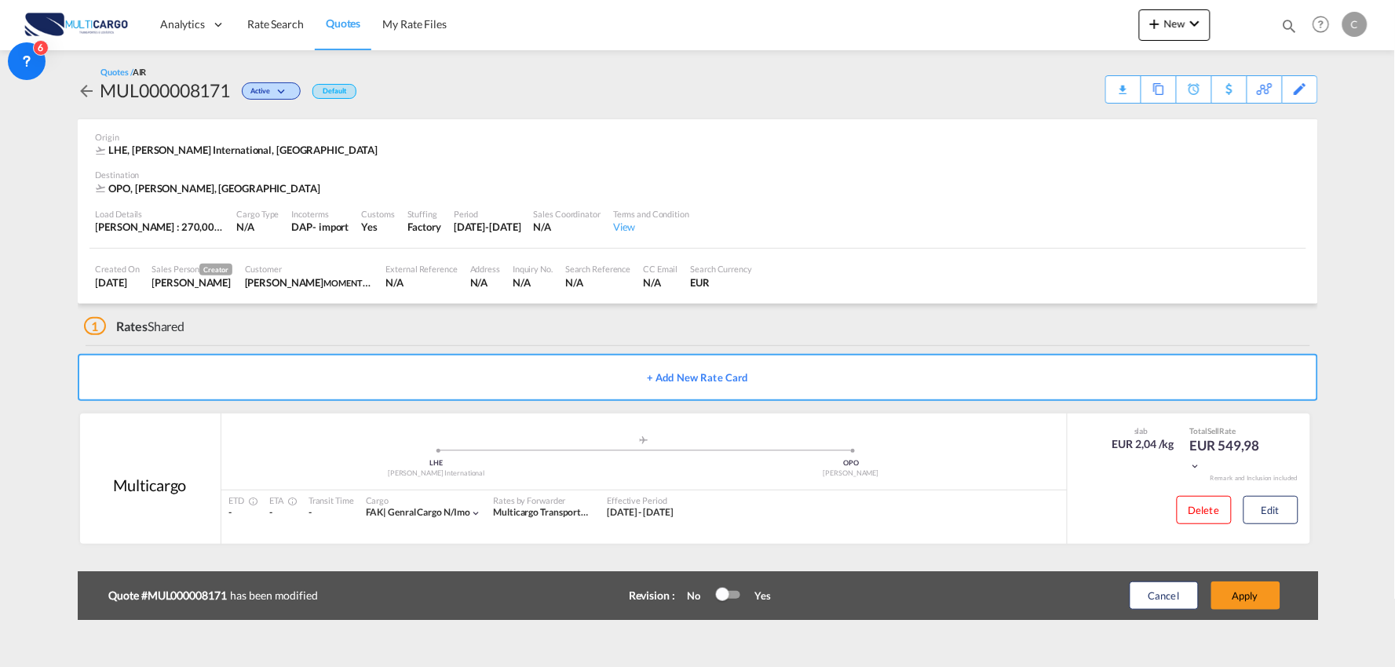
click at [1253, 593] on button "Apply" at bounding box center [1245, 596] width 69 height 28
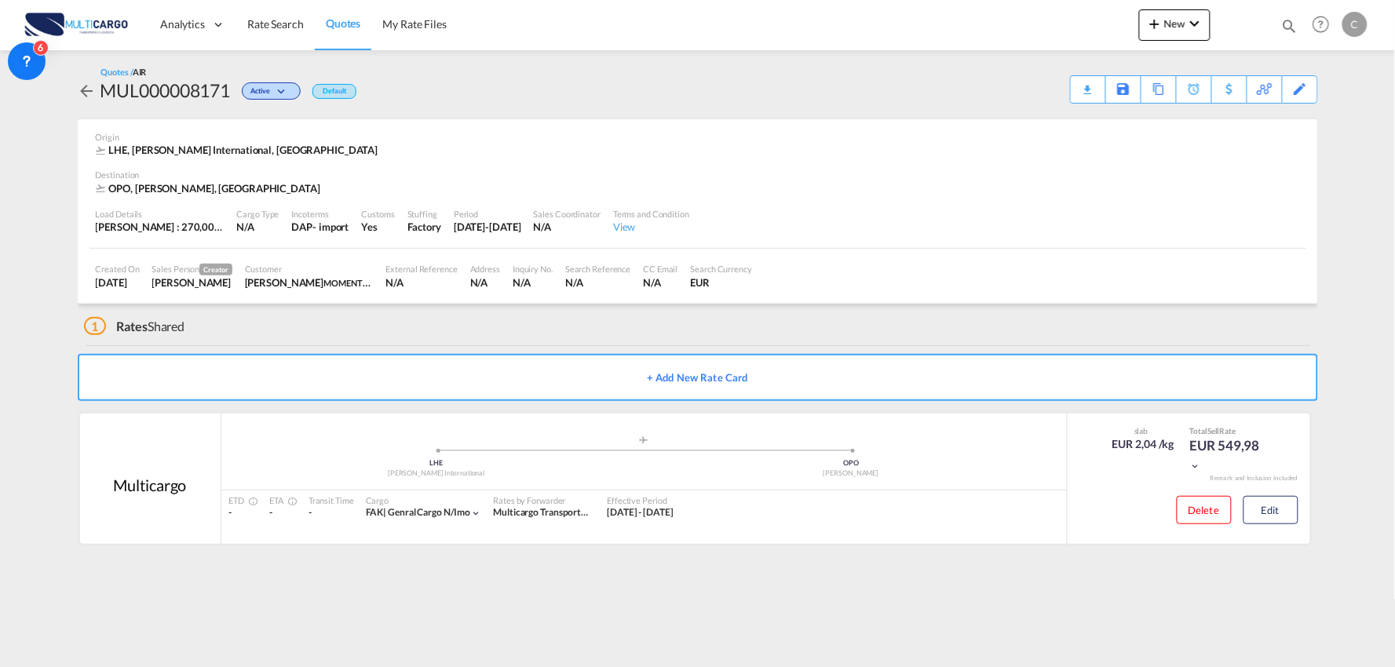
click at [1068, 71] on div "Quotes / AIR MUL000008171 Active Default Download Quote Save As Template Copy Q…" at bounding box center [698, 85] width 1240 height 38
click at [1085, 84] on div "Download Quote" at bounding box center [1057, 88] width 80 height 25
